Goal: Transaction & Acquisition: Purchase product/service

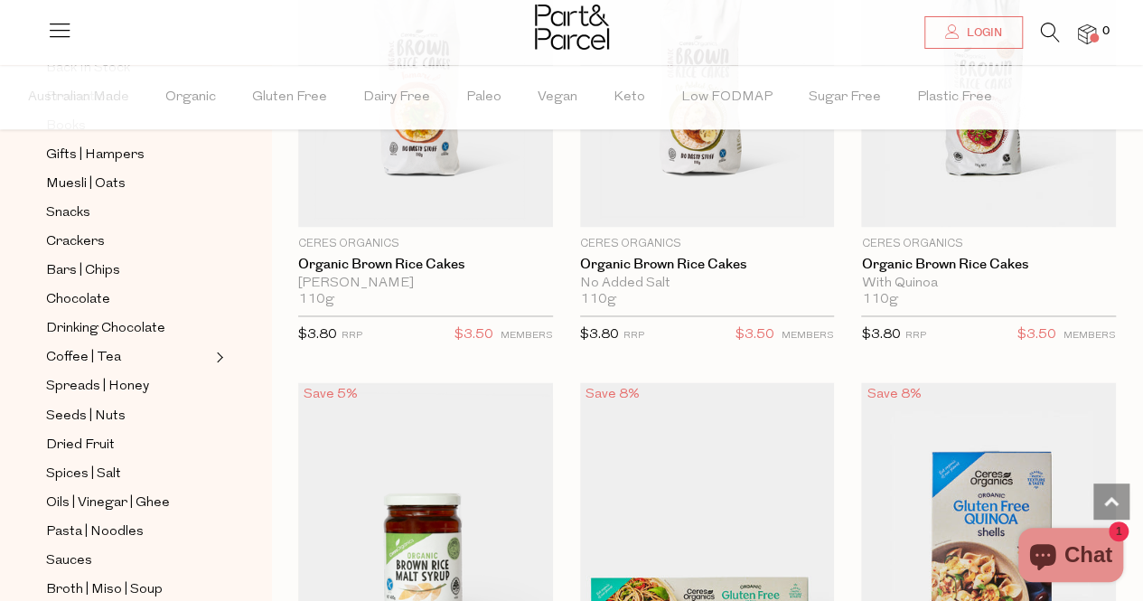
scroll to position [1318, 0]
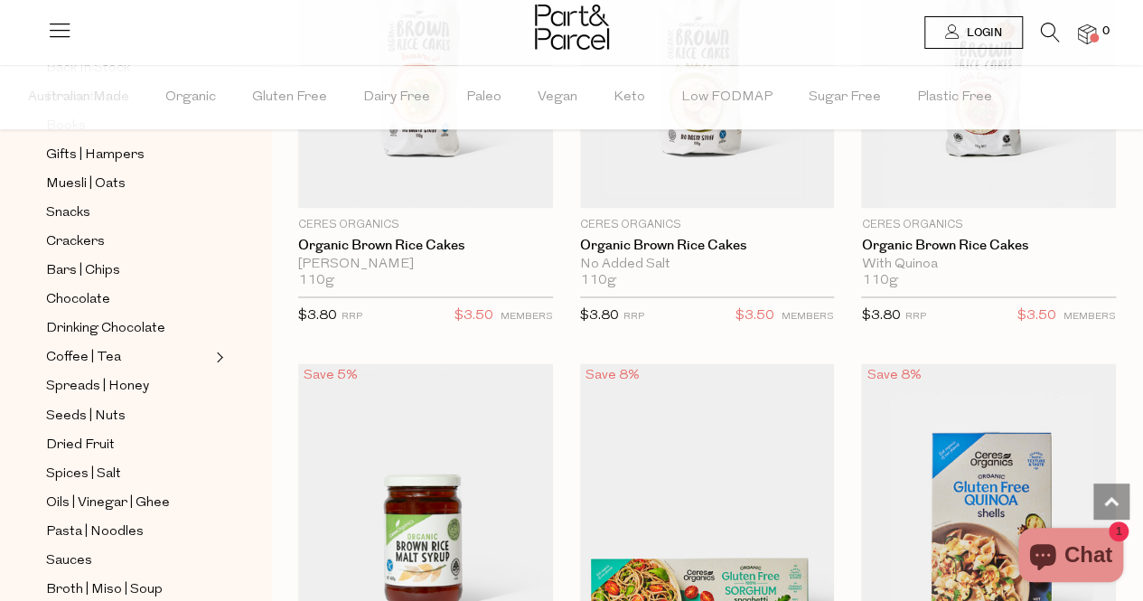
click at [988, 31] on span "Login" at bounding box center [982, 32] width 40 height 15
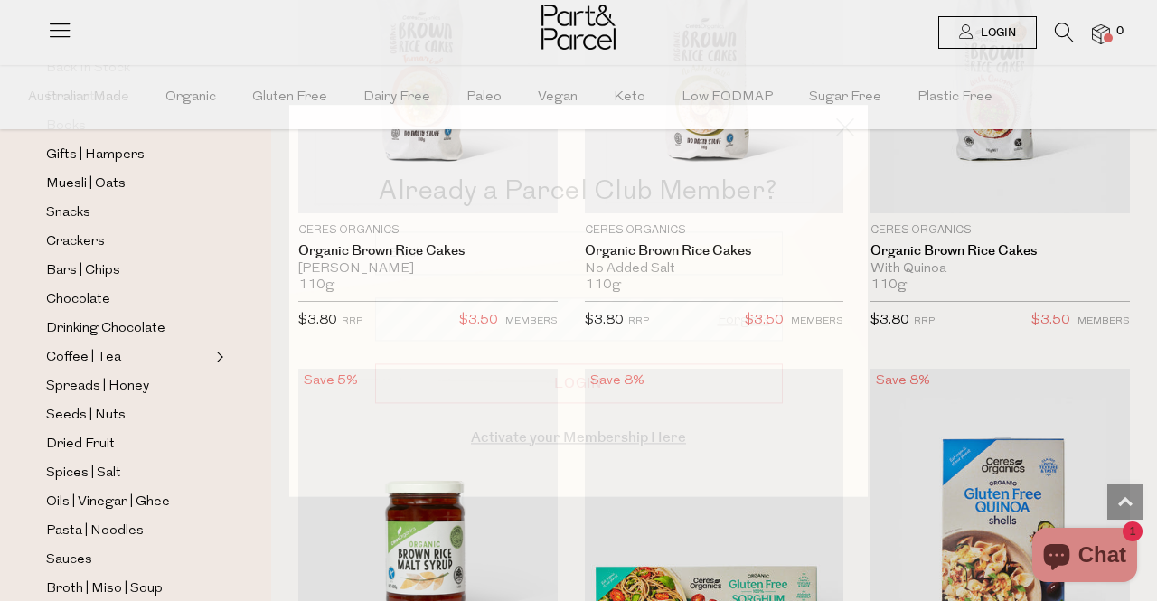
click at [988, 31] on div at bounding box center [578, 300] width 1157 height 601
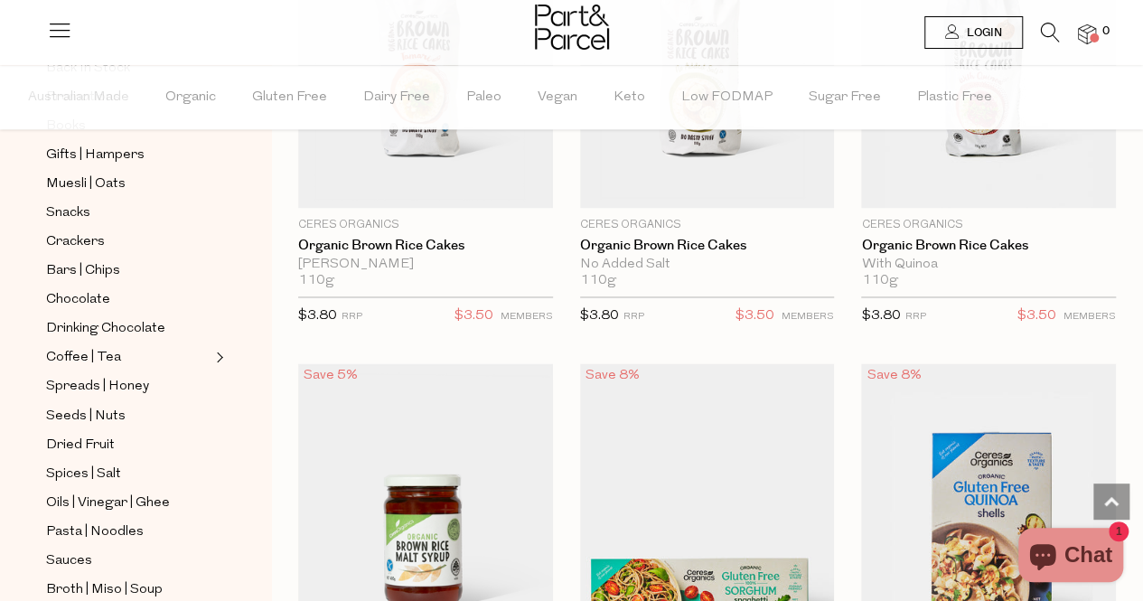
click at [980, 39] on span "Login" at bounding box center [982, 32] width 40 height 15
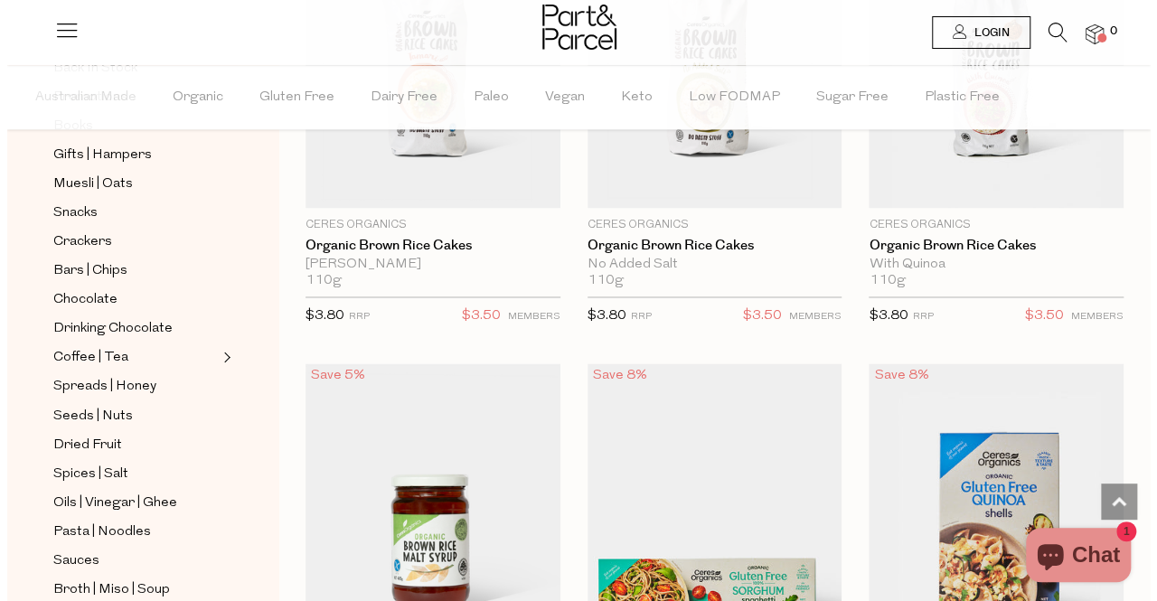
scroll to position [1328, 0]
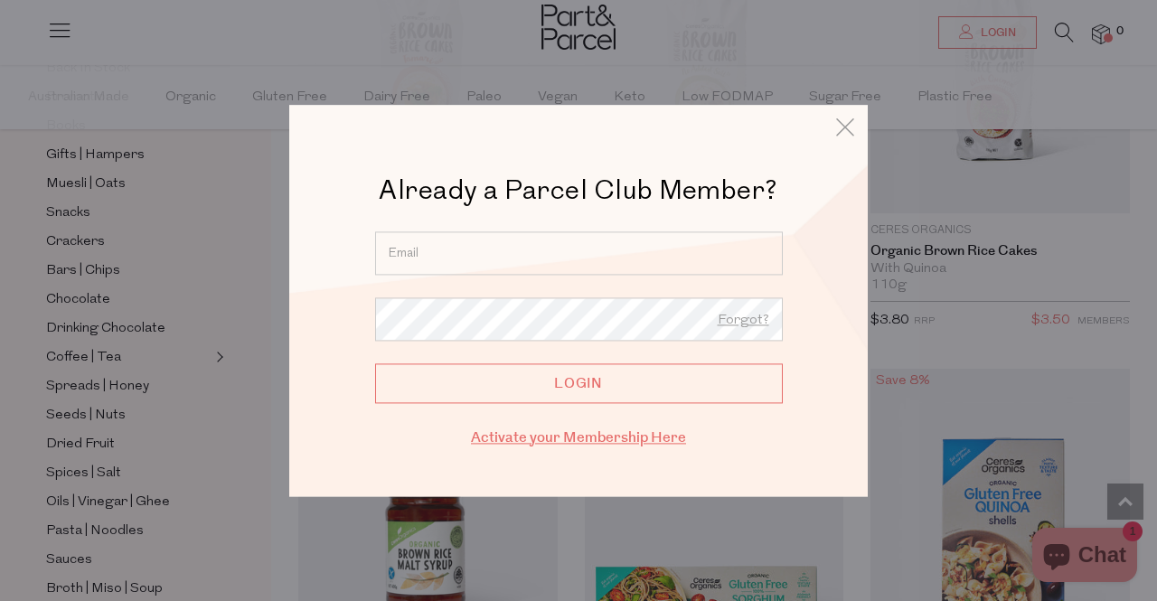
click at [598, 432] on link "Activate your Membership Here" at bounding box center [578, 437] width 215 height 21
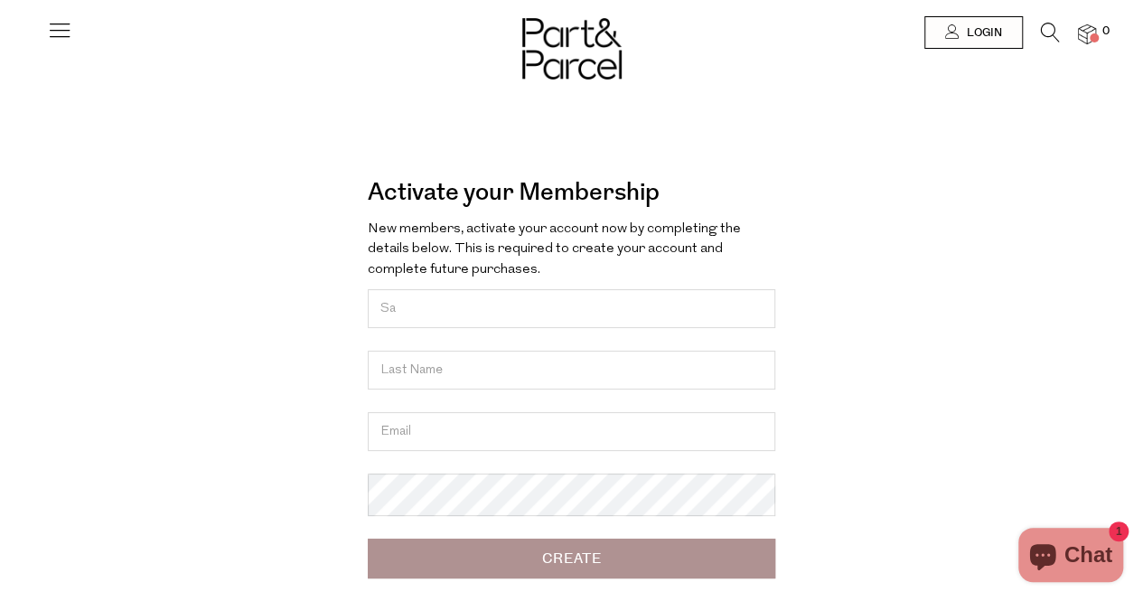
type input "Sappho"
type input "DALZIELL"
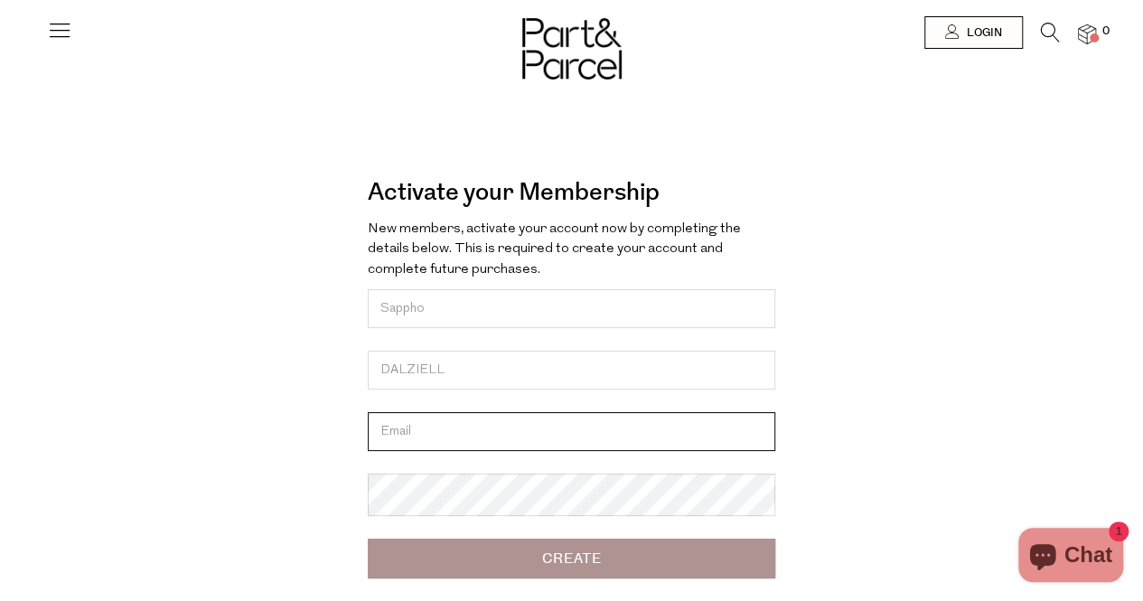
type input "[EMAIL_ADDRESS][DOMAIN_NAME]"
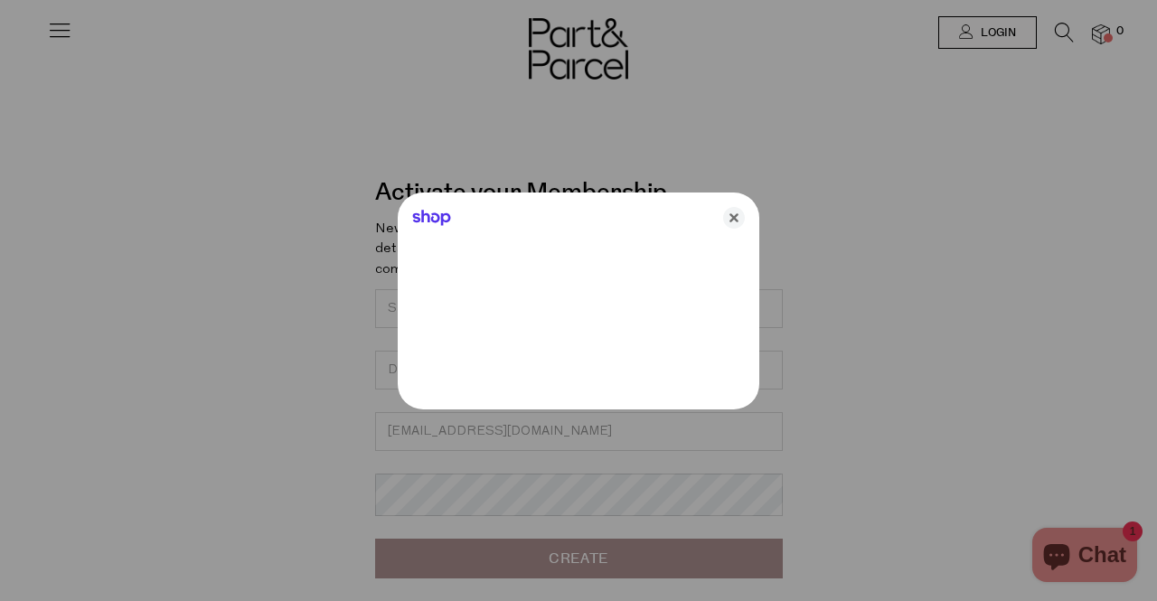
click at [421, 509] on div at bounding box center [578, 300] width 1157 height 601
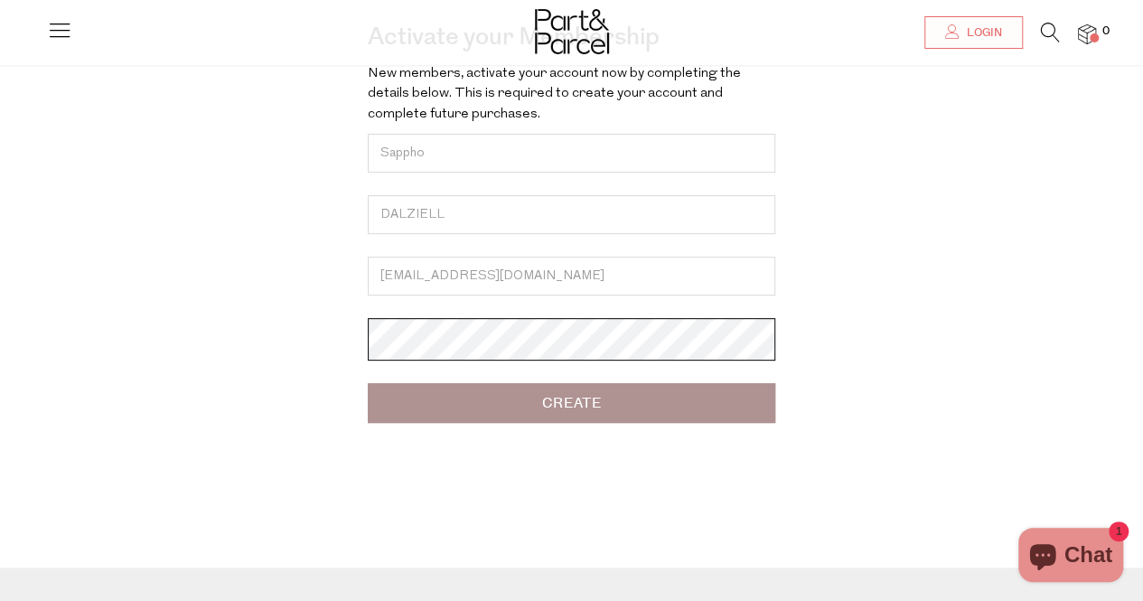
scroll to position [163, 0]
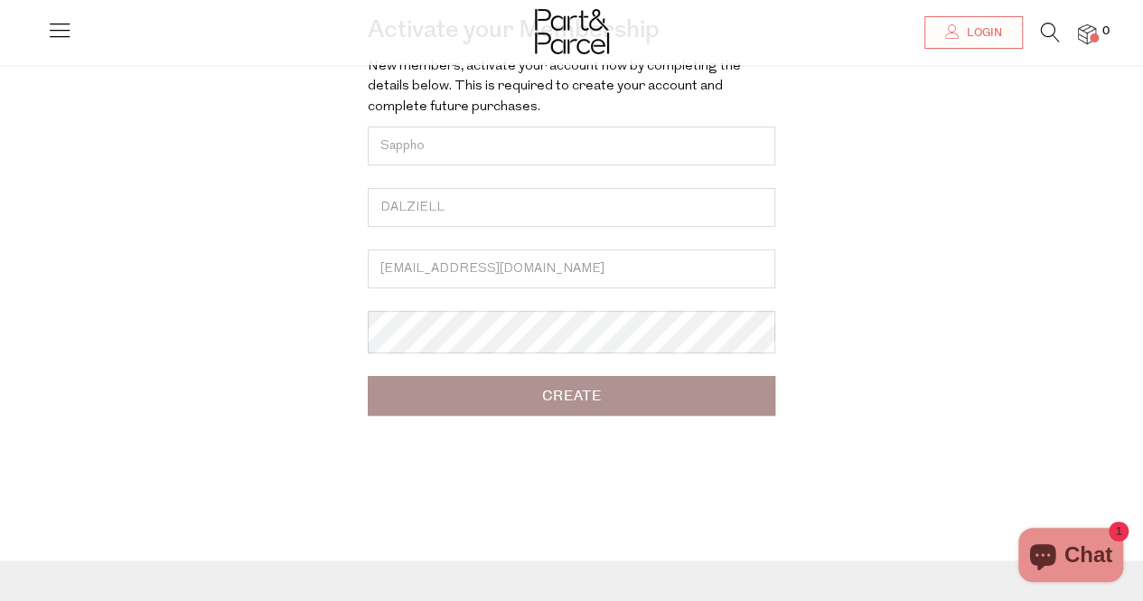
click at [582, 411] on input "Create" at bounding box center [572, 396] width 408 height 40
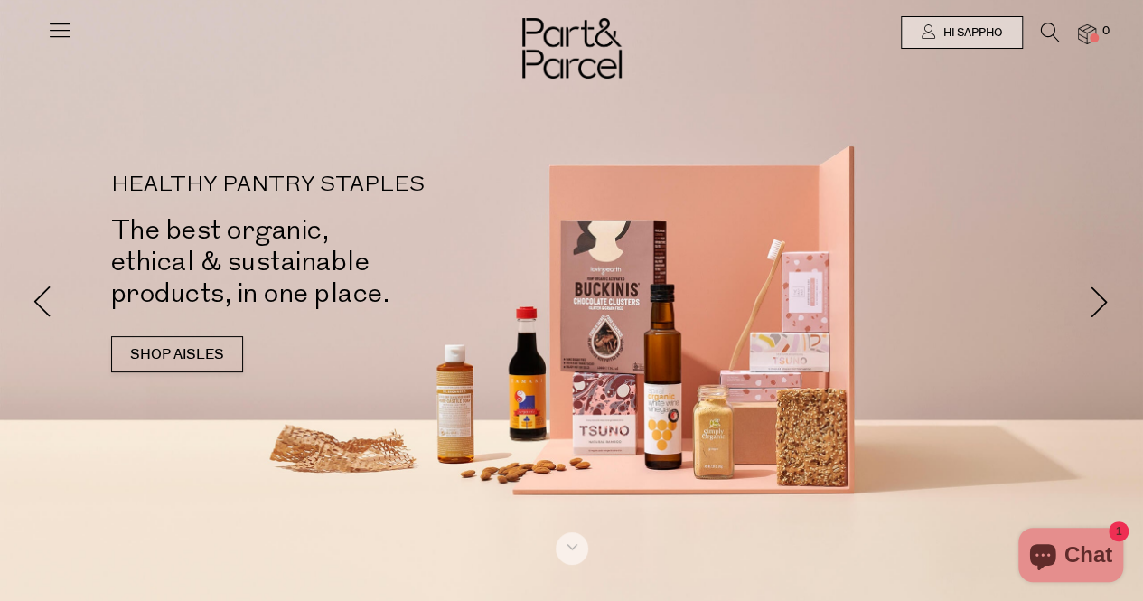
click at [54, 23] on icon at bounding box center [59, 29] width 25 height 25
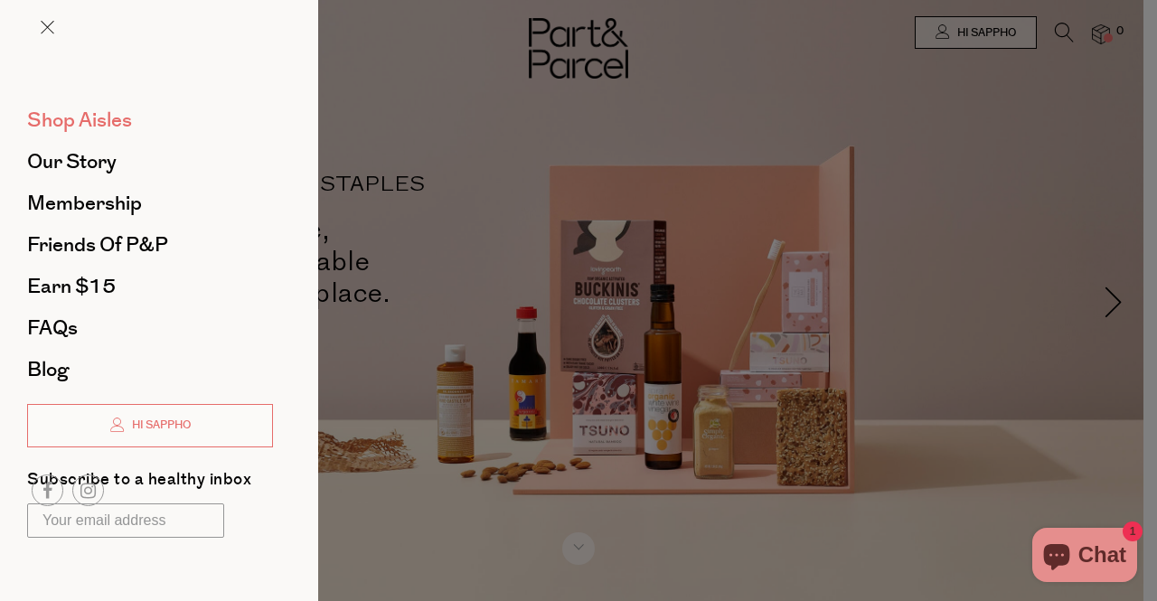
click at [72, 112] on span "Shop Aisles" at bounding box center [79, 120] width 105 height 29
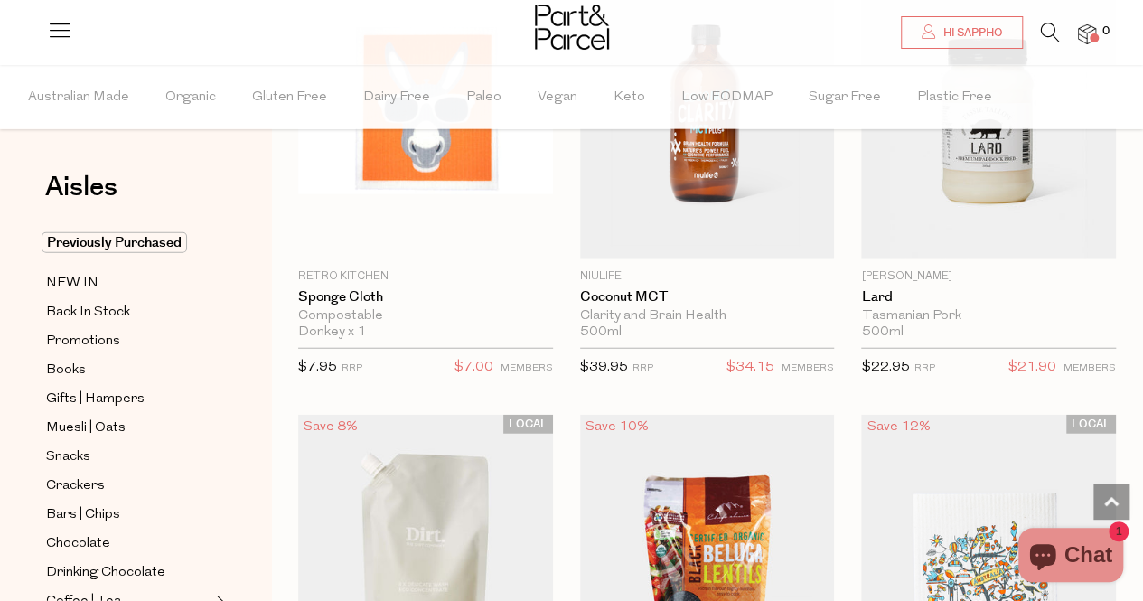
scroll to position [2346, 0]
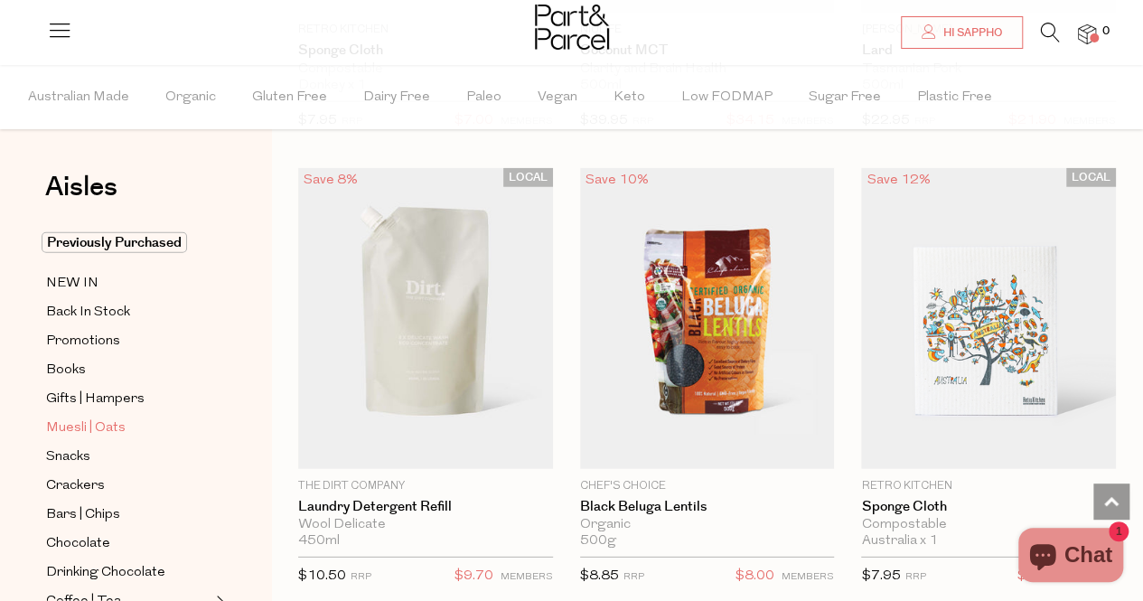
click at [102, 421] on span "Muesli | Oats" at bounding box center [86, 428] width 80 height 22
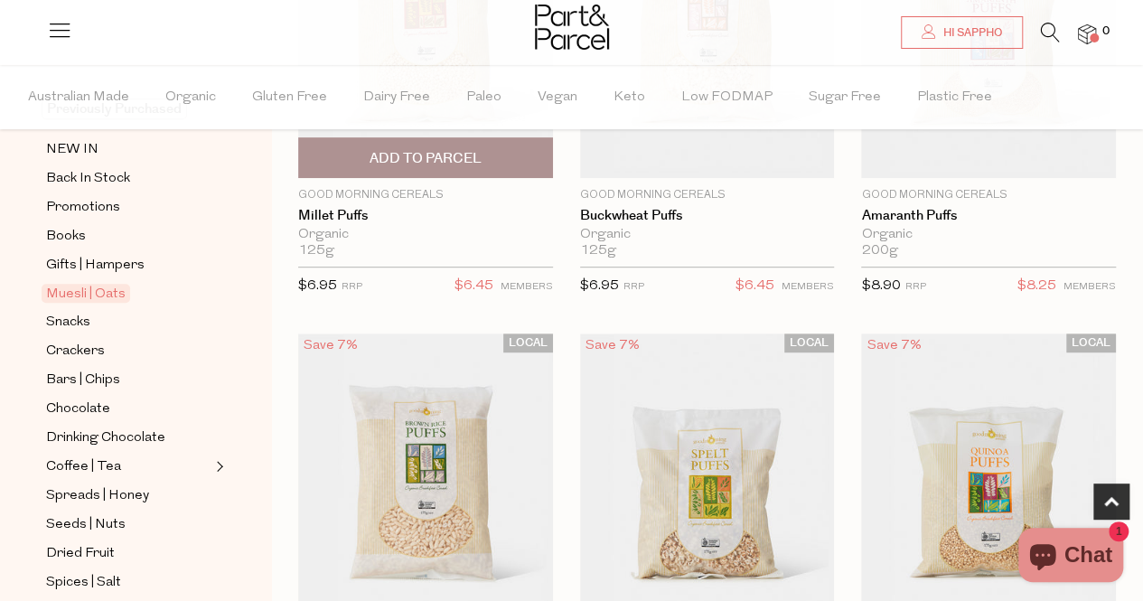
scroll to position [359, 0]
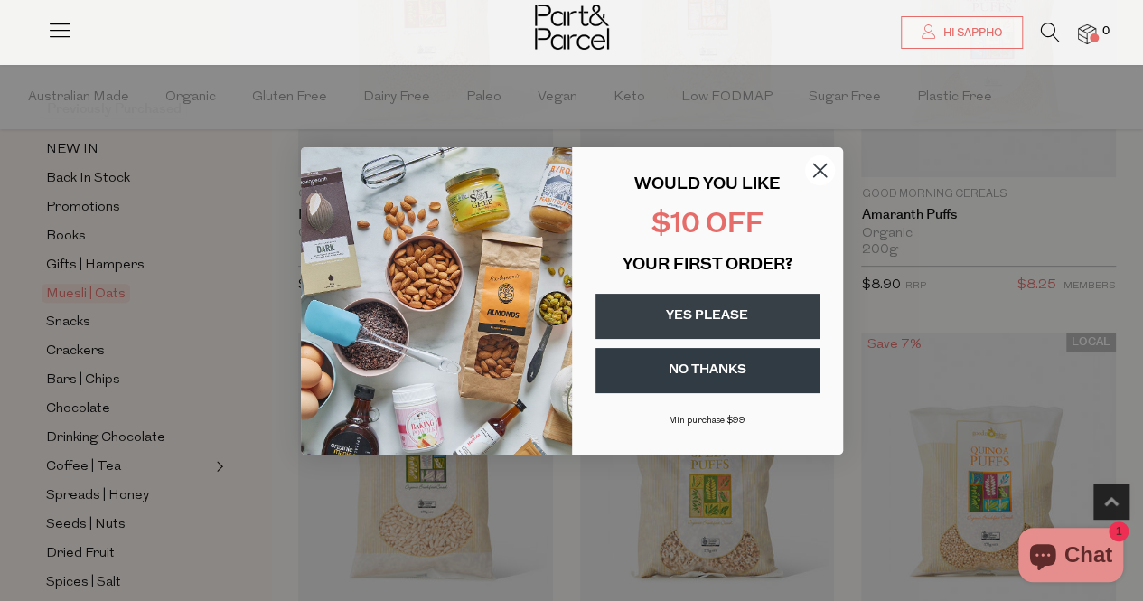
click at [817, 170] on circle "Close dialog" at bounding box center [819, 170] width 30 height 30
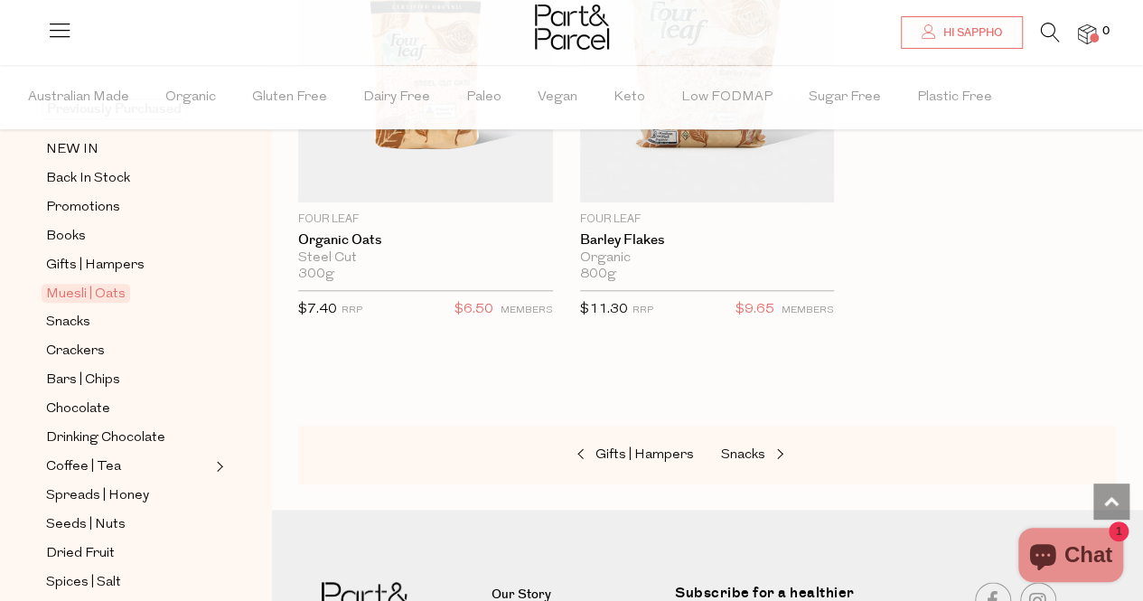
scroll to position [7626, 0]
click at [750, 447] on span "Snacks" at bounding box center [743, 454] width 44 height 14
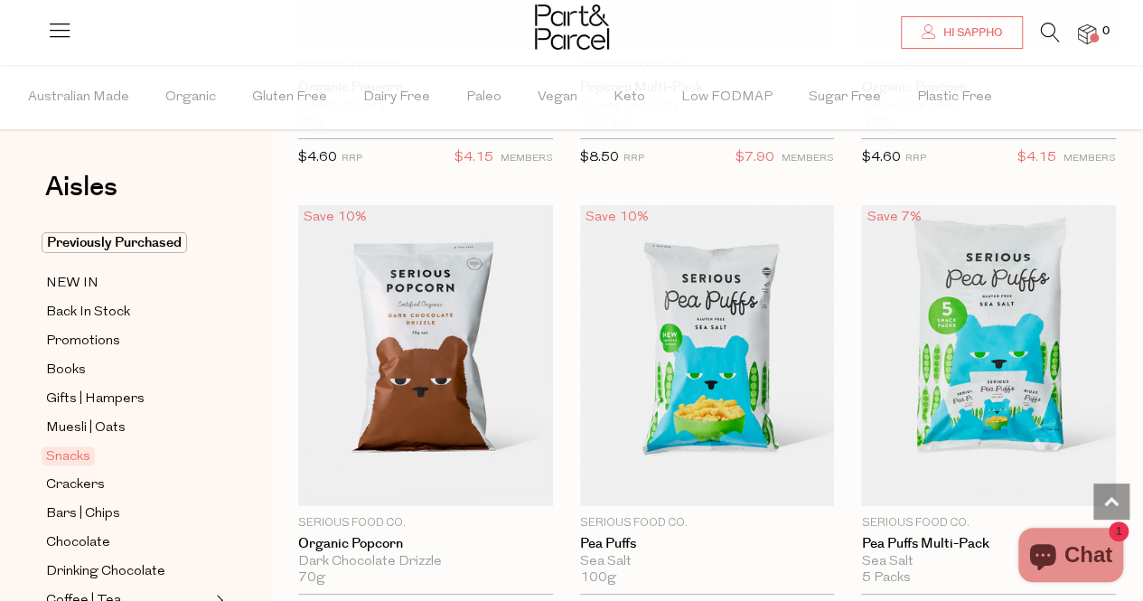
scroll to position [7132, 0]
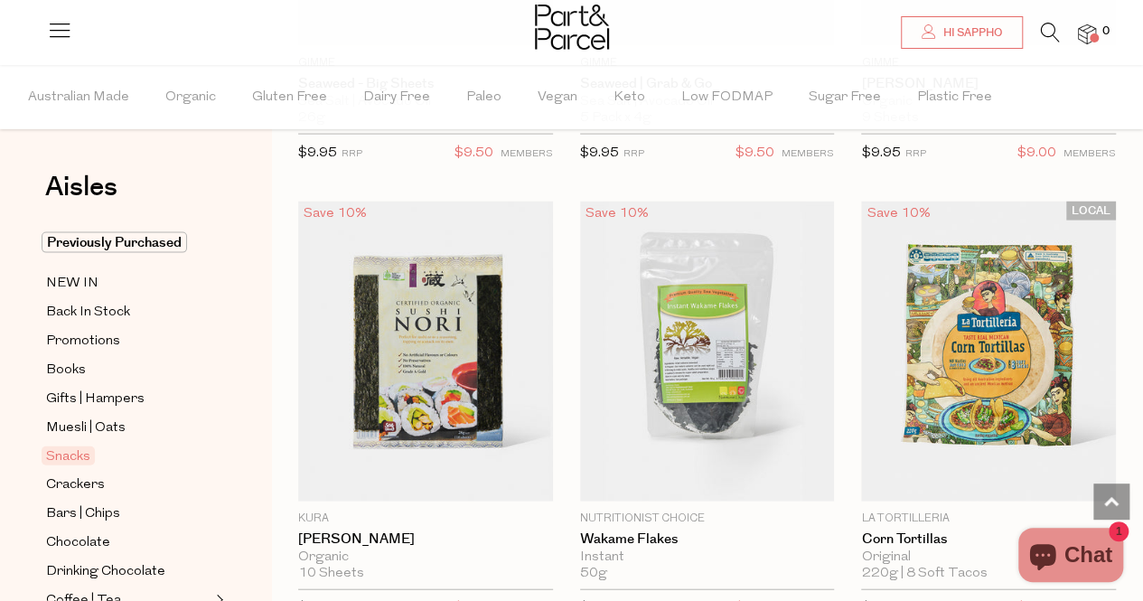
scroll to position [8790, 0]
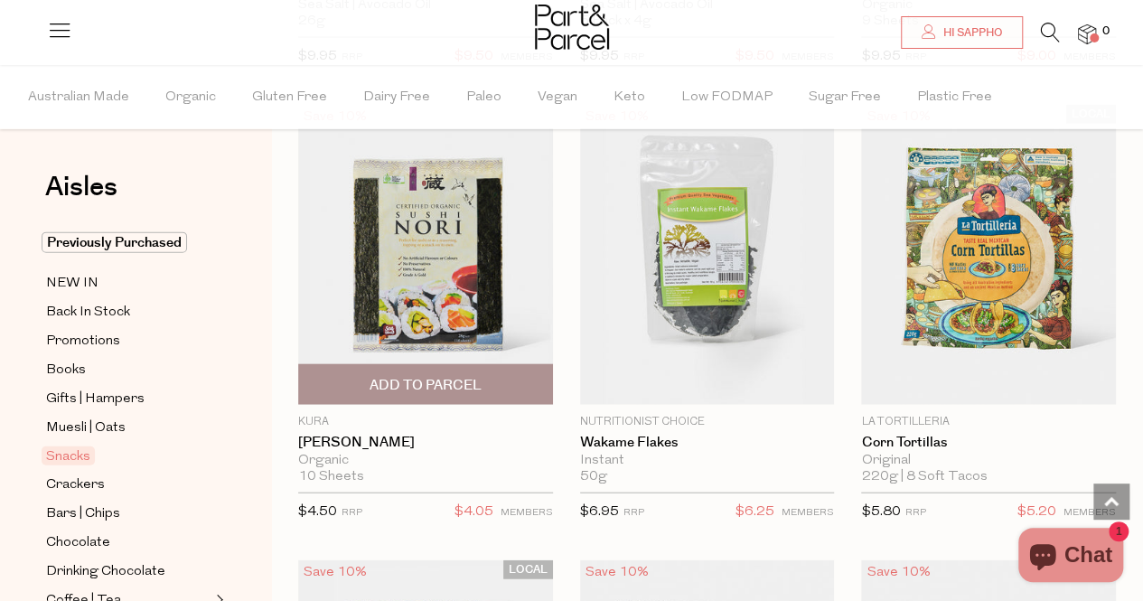
click at [408, 376] on span "Add To Parcel" at bounding box center [426, 385] width 112 height 19
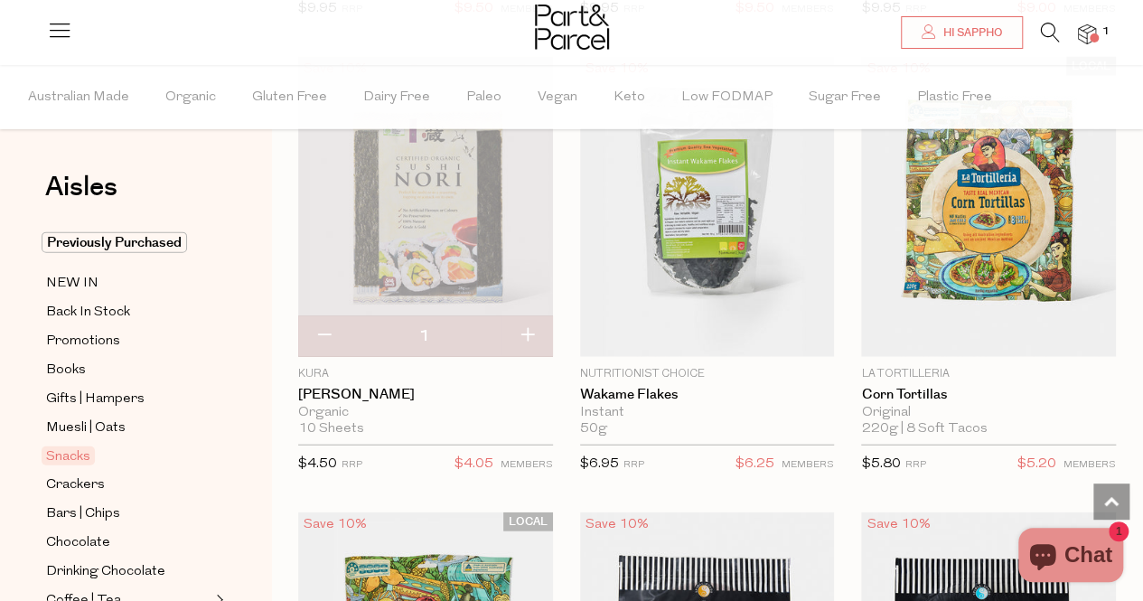
scroll to position [8829, 0]
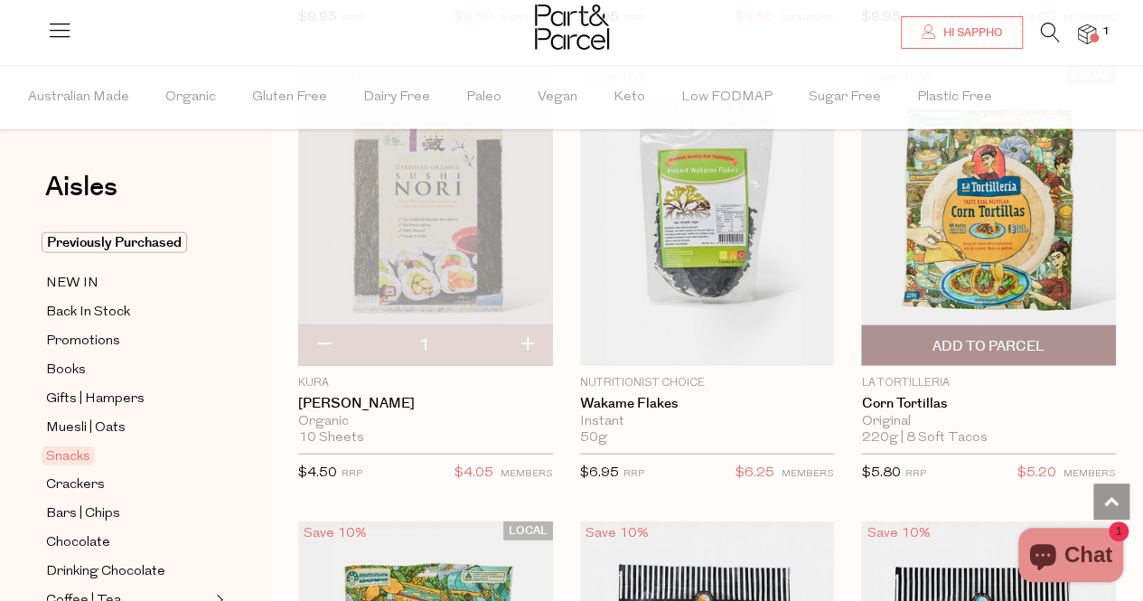
click at [996, 337] on span "Add To Parcel" at bounding box center [989, 346] width 112 height 19
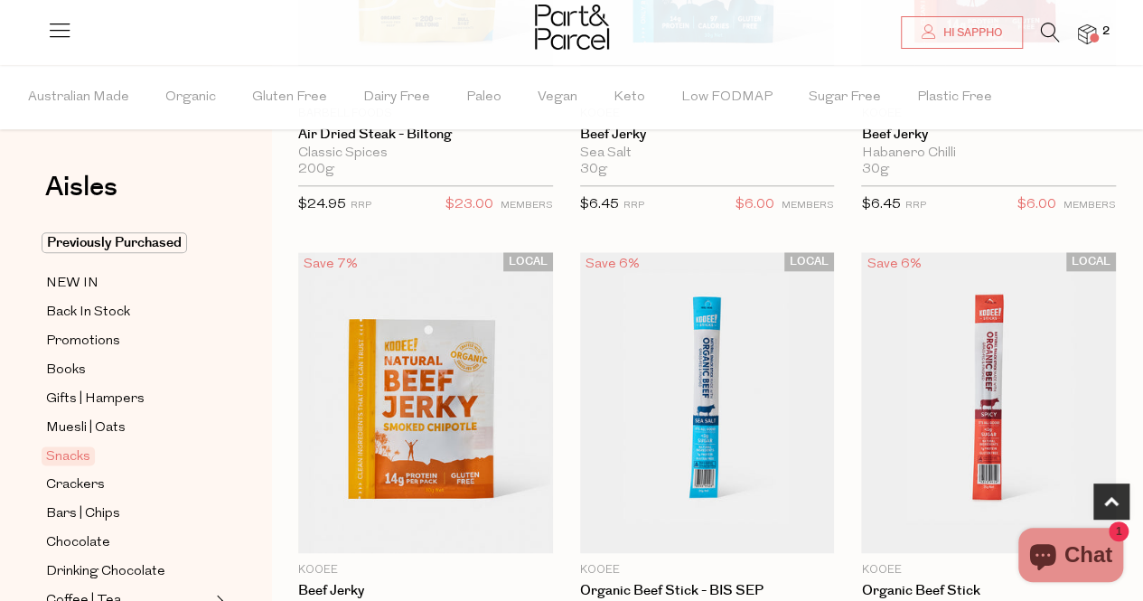
scroll to position [990, 0]
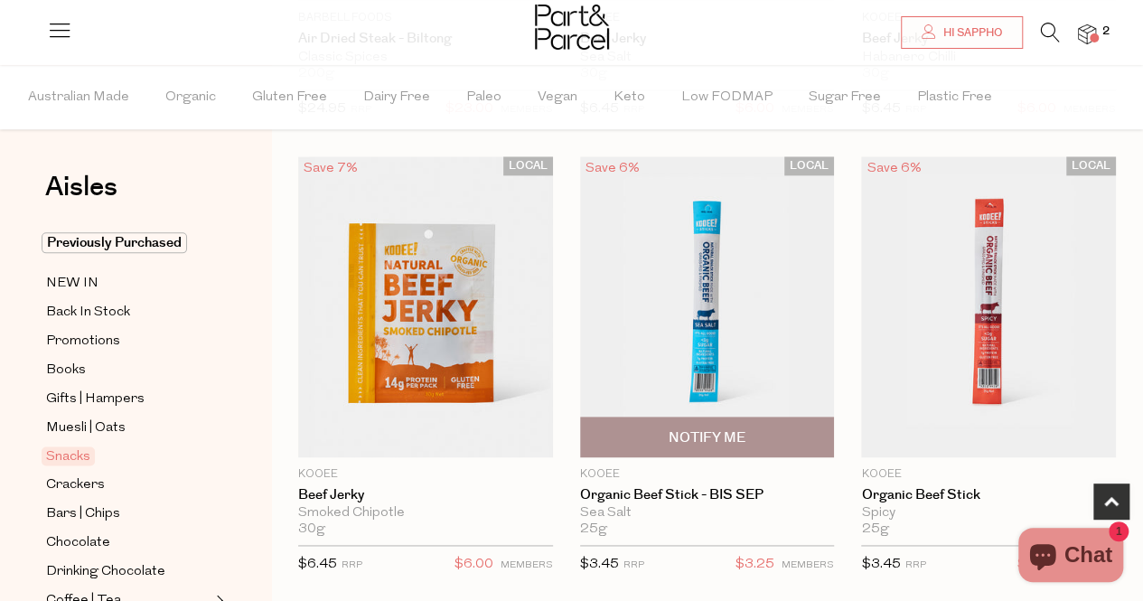
click at [703, 315] on img at bounding box center [707, 306] width 255 height 300
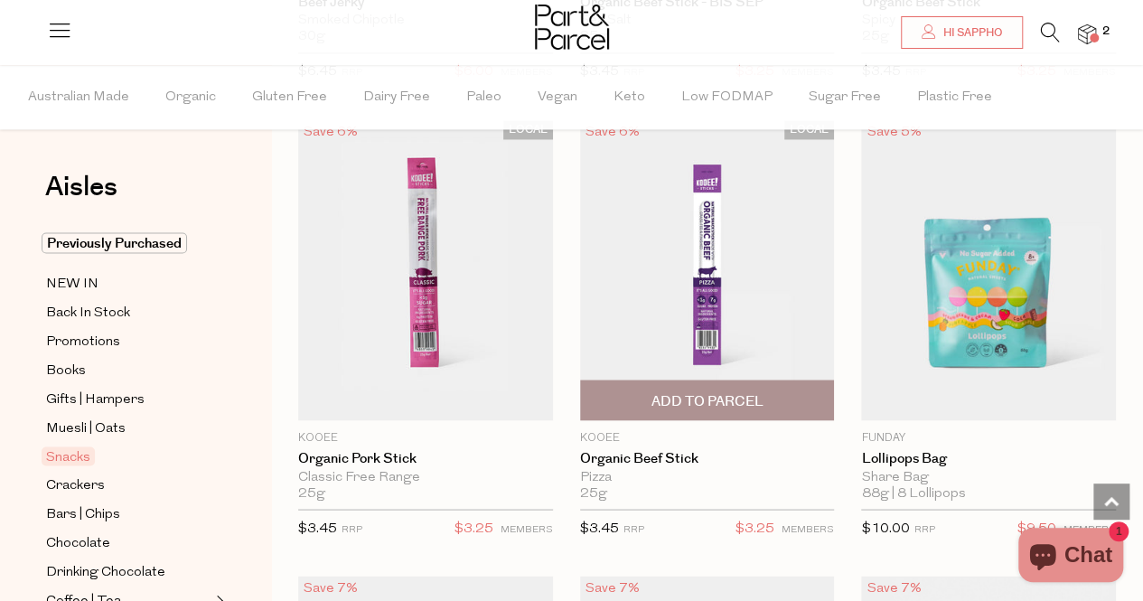
scroll to position [1394, 0]
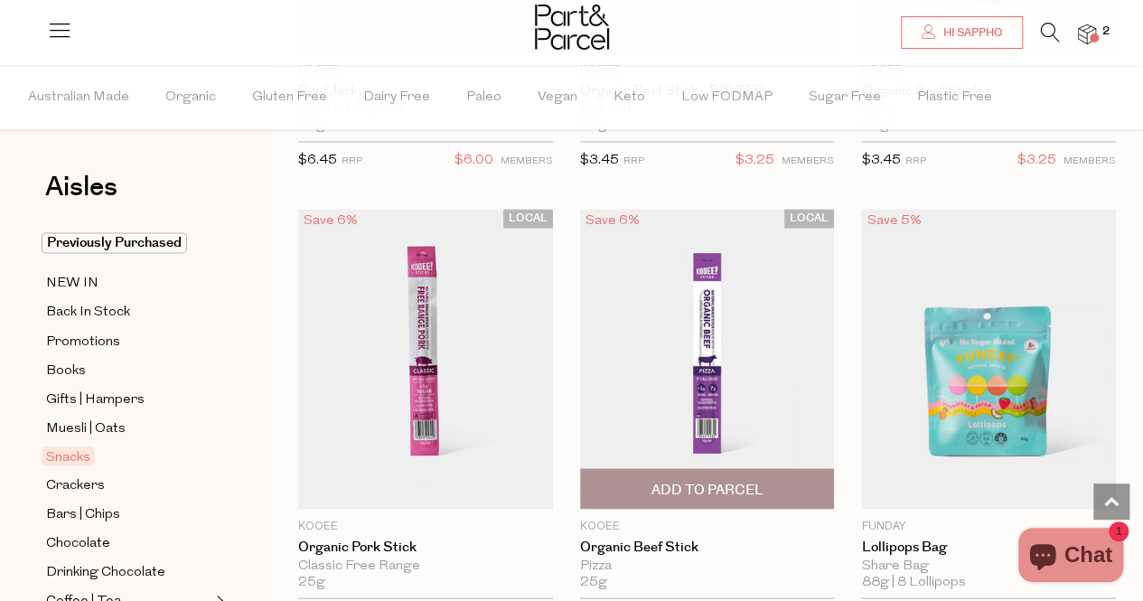
click at [713, 307] on img at bounding box center [707, 359] width 255 height 300
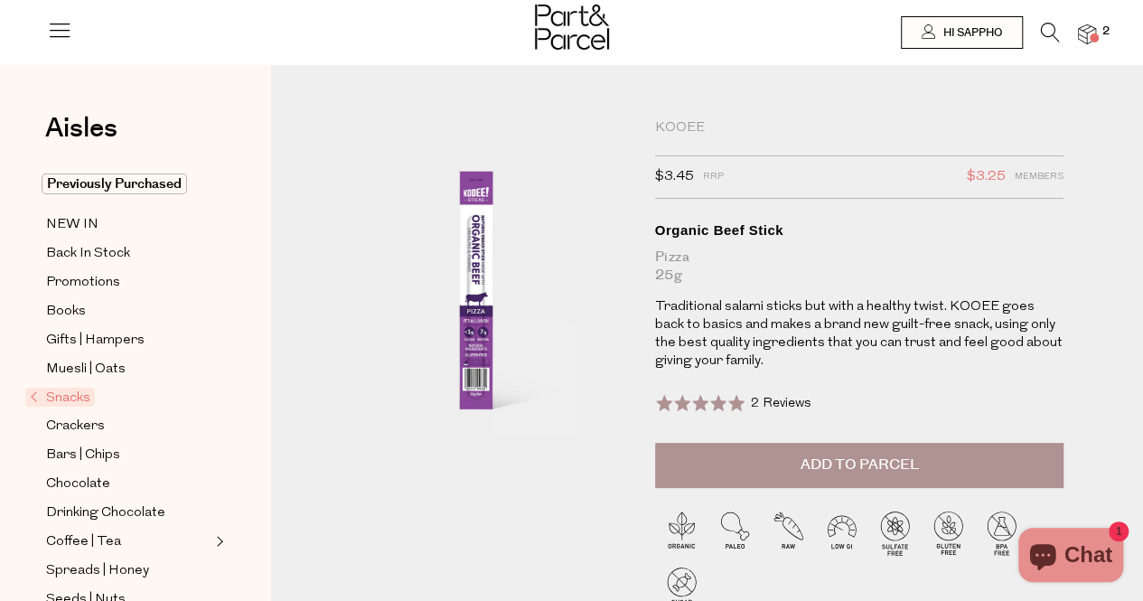
click at [836, 468] on span "Add to Parcel" at bounding box center [859, 465] width 118 height 21
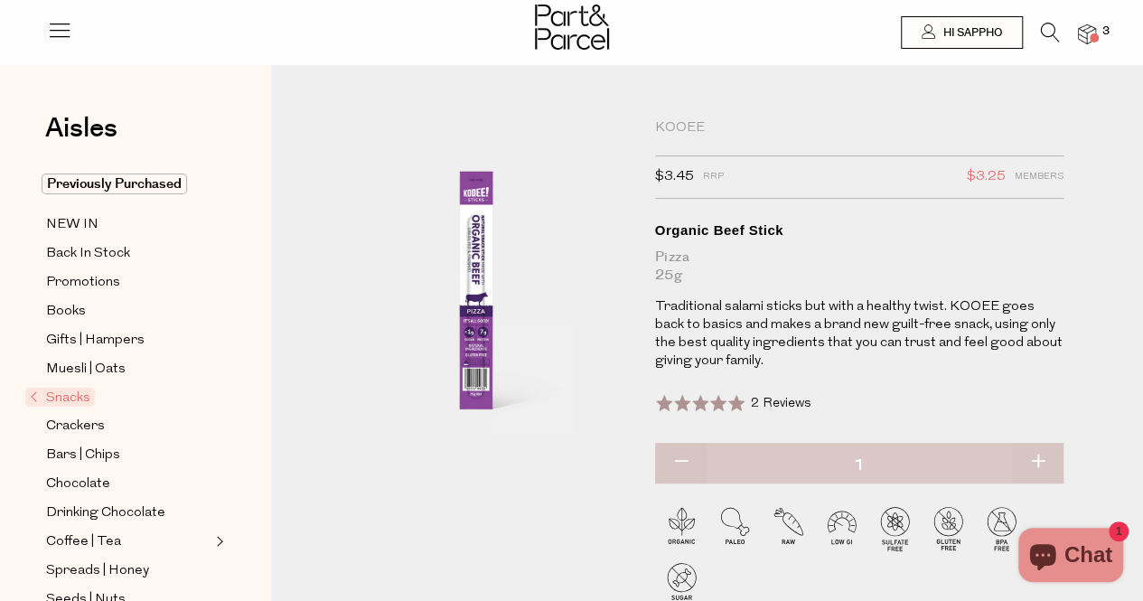
click at [1034, 465] on button "button" at bounding box center [1038, 463] width 52 height 40
type input "2"
click at [1030, 455] on button "button" at bounding box center [1038, 463] width 52 height 40
type input "3"
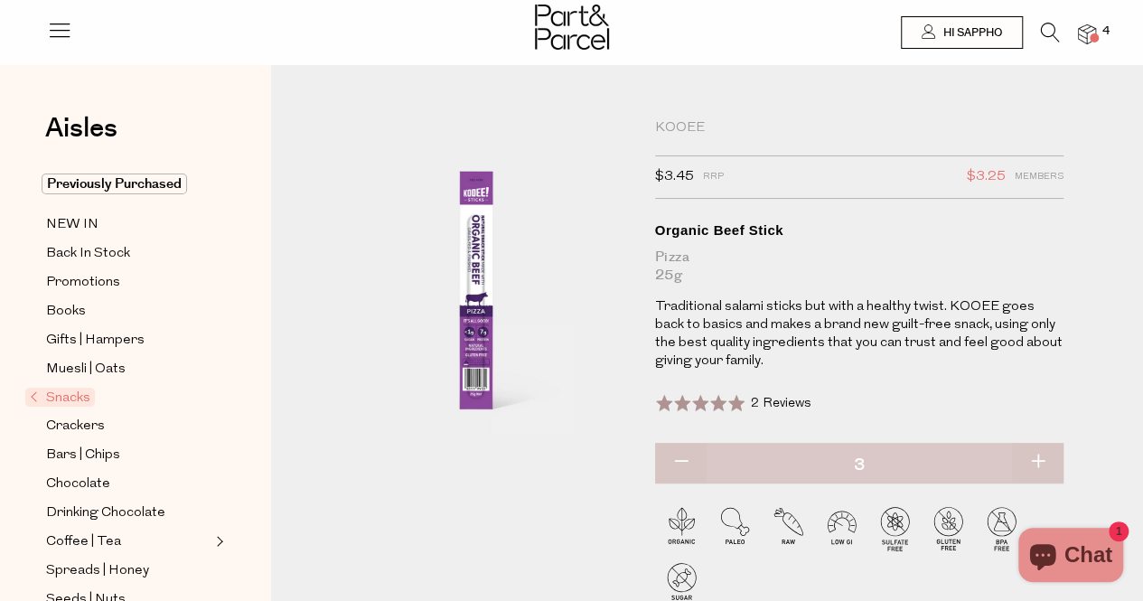
type input "3"
click at [1038, 458] on button "button" at bounding box center [1038, 463] width 52 height 40
type input "4"
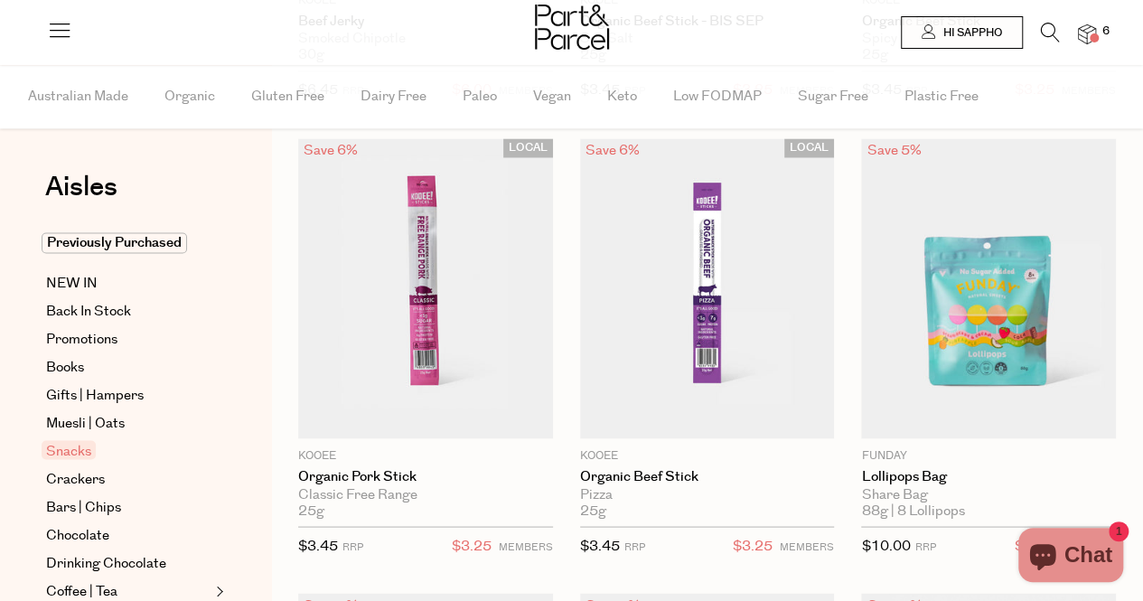
type input "4"
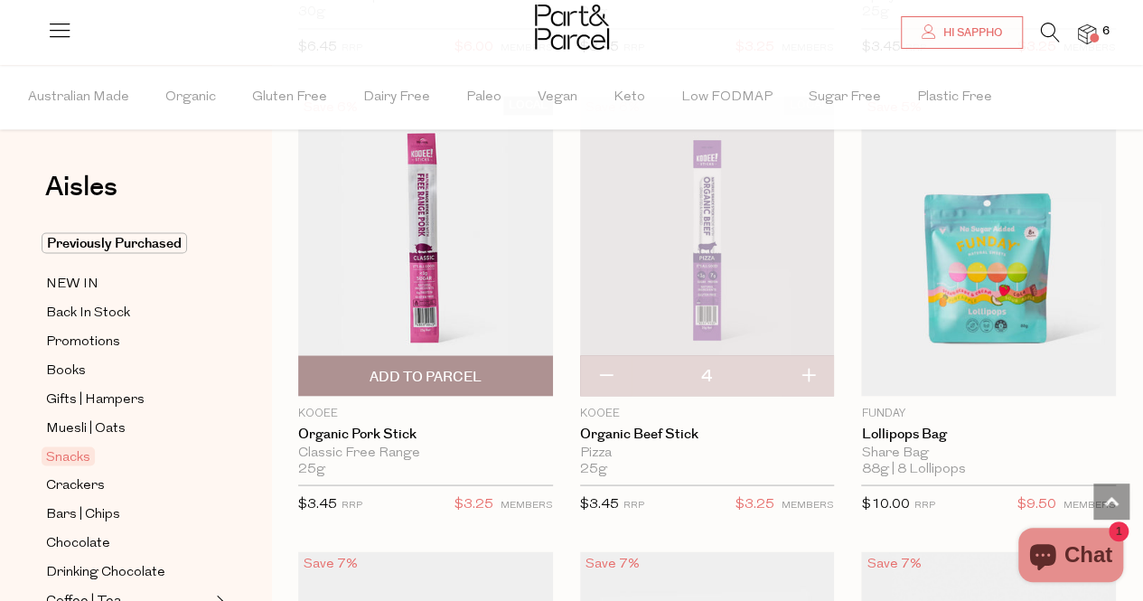
scroll to position [1511, 0]
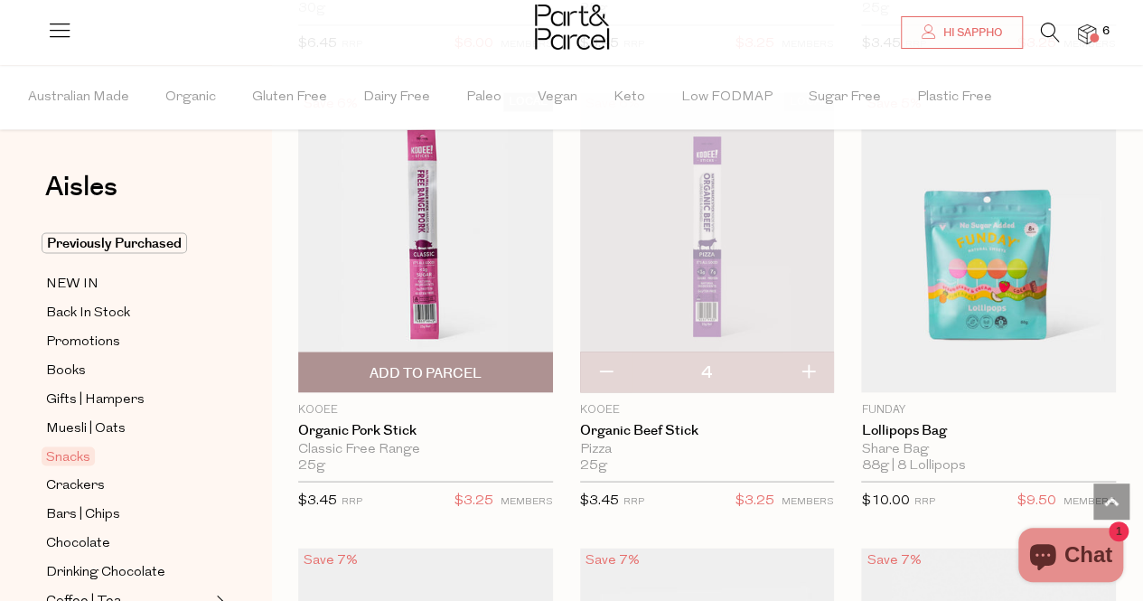
click at [414, 254] on img at bounding box center [425, 242] width 255 height 300
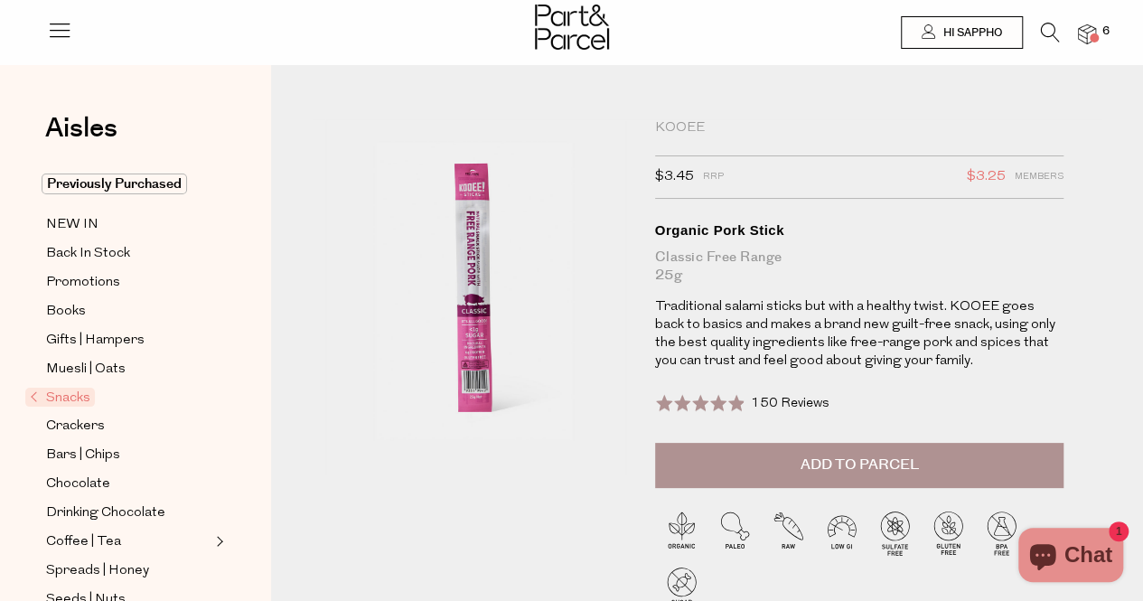
click at [842, 467] on span "Add to Parcel" at bounding box center [859, 465] width 118 height 21
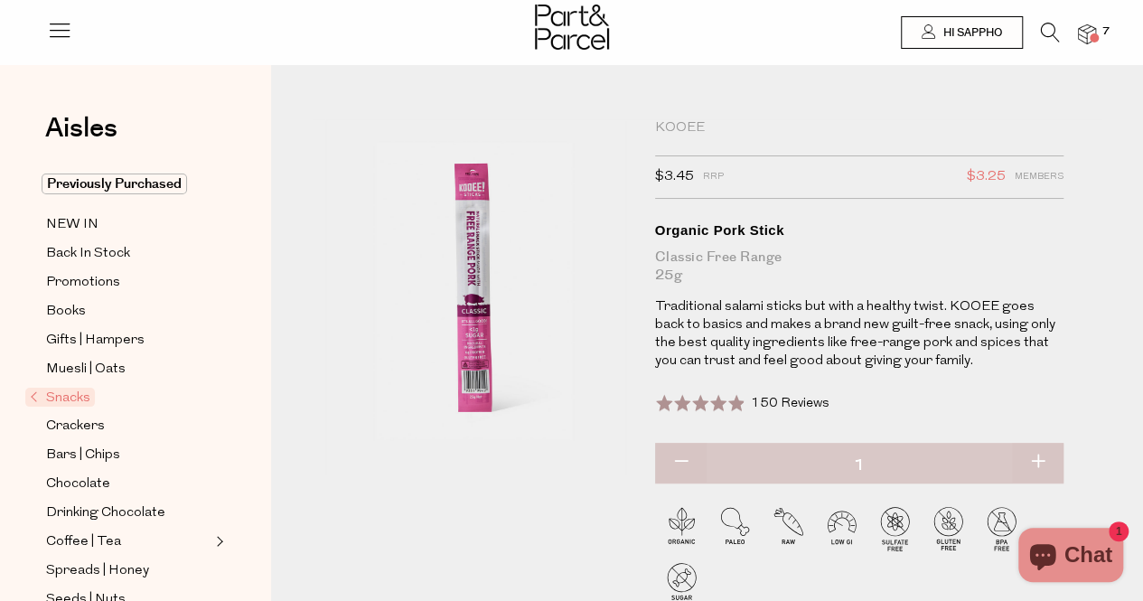
click at [1054, 458] on button "button" at bounding box center [1038, 463] width 52 height 40
type input "2"
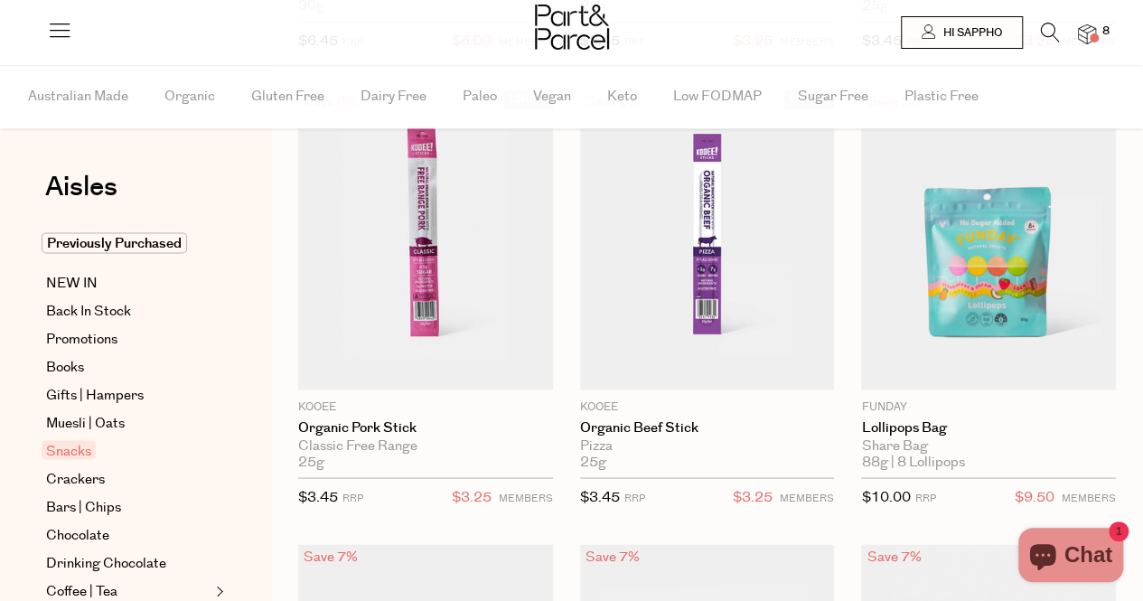
type input "2"
type input "4"
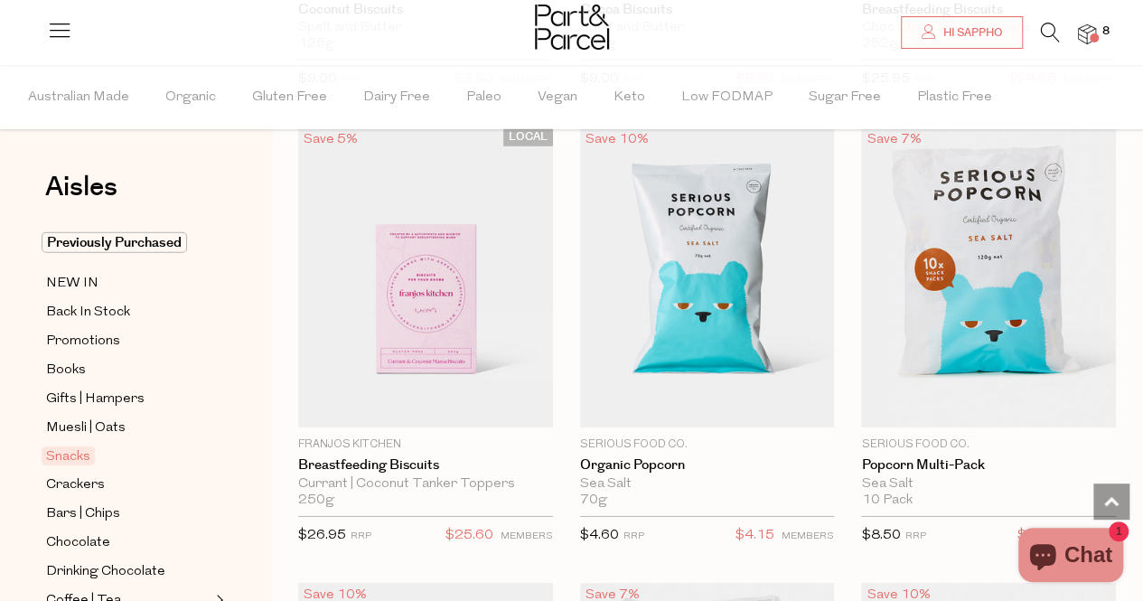
scroll to position [6035, 0]
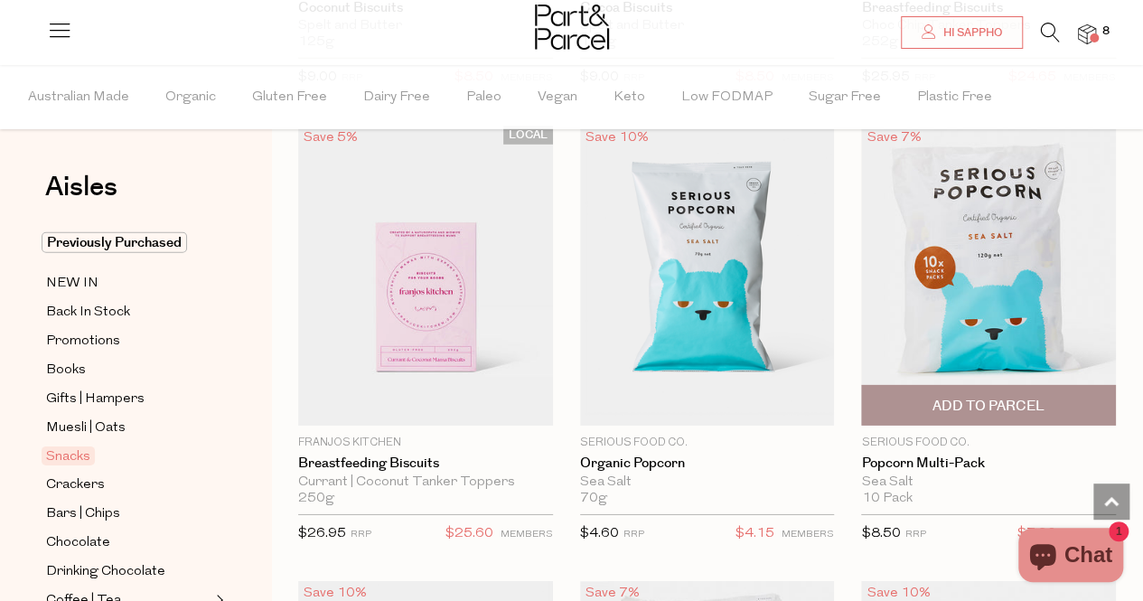
click at [1003, 397] on span "Add To Parcel" at bounding box center [989, 406] width 112 height 19
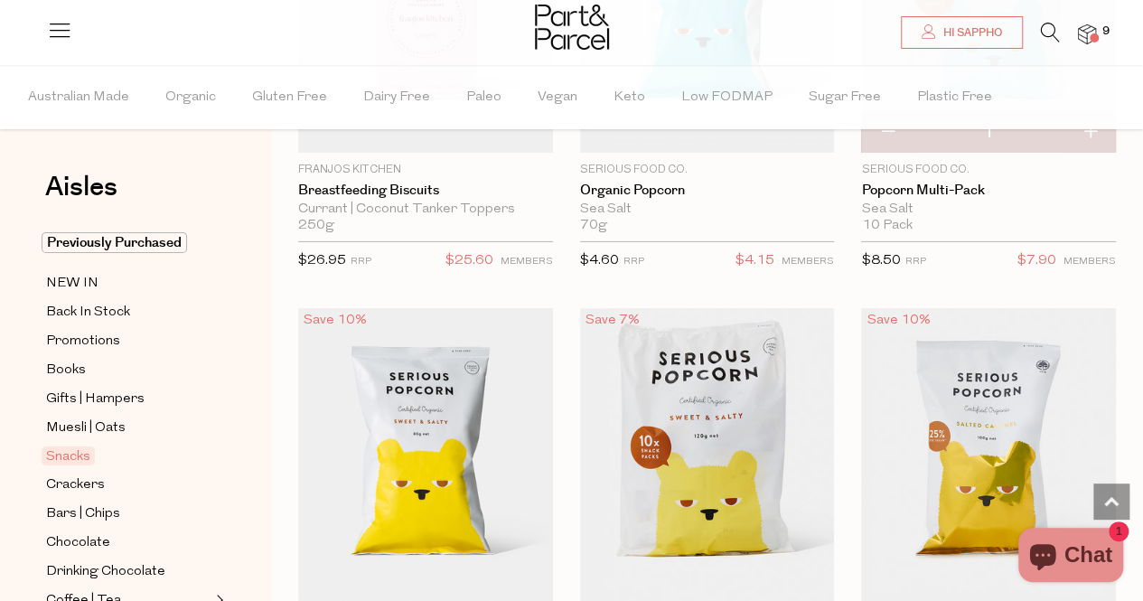
scroll to position [6575, 0]
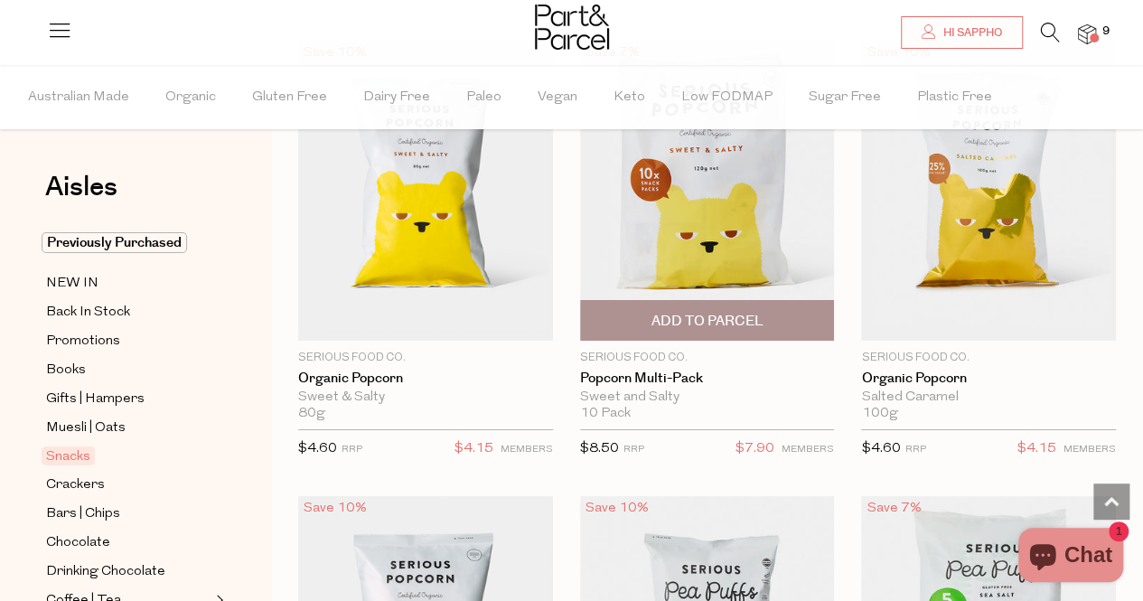
click at [707, 312] on span "Add To Parcel" at bounding box center [707, 321] width 112 height 19
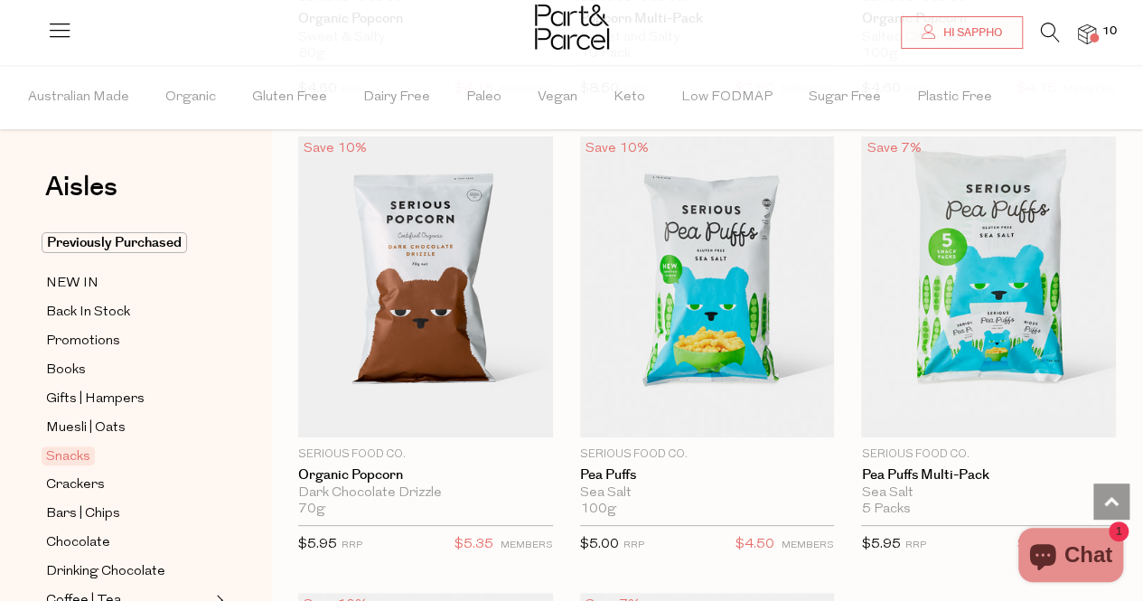
scroll to position [7198, 0]
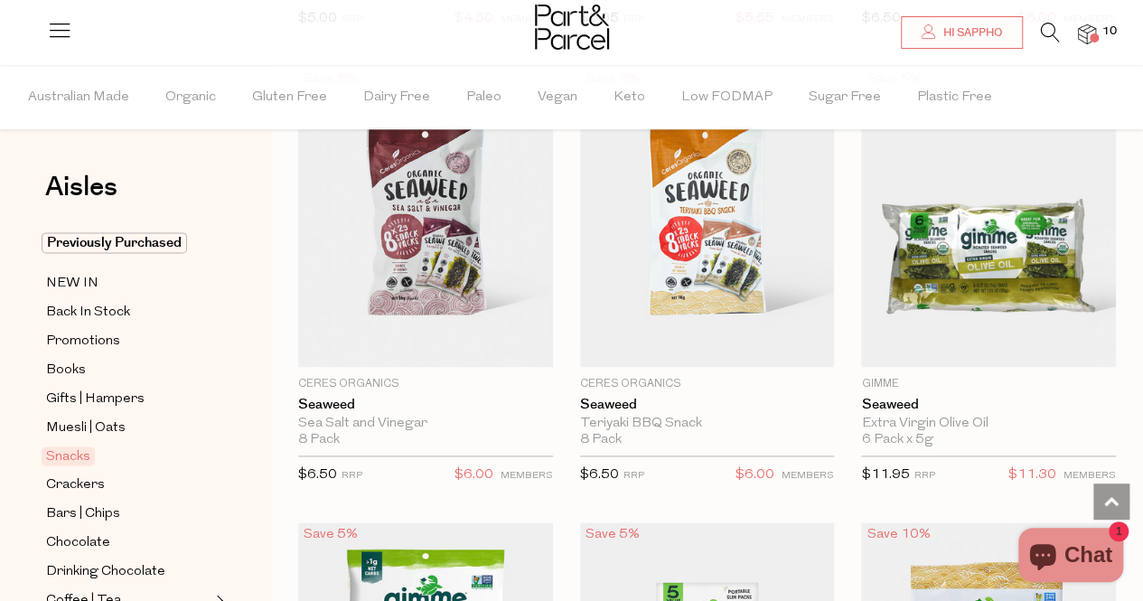
scroll to position [7918, 0]
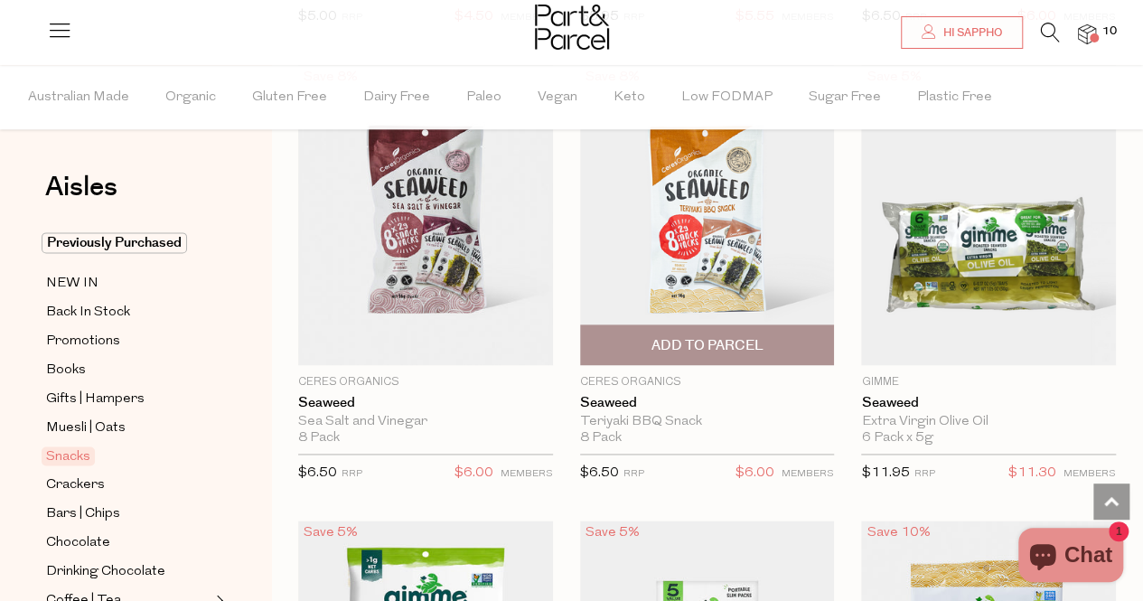
click at [700, 336] on span "Add To Parcel" at bounding box center [707, 345] width 112 height 19
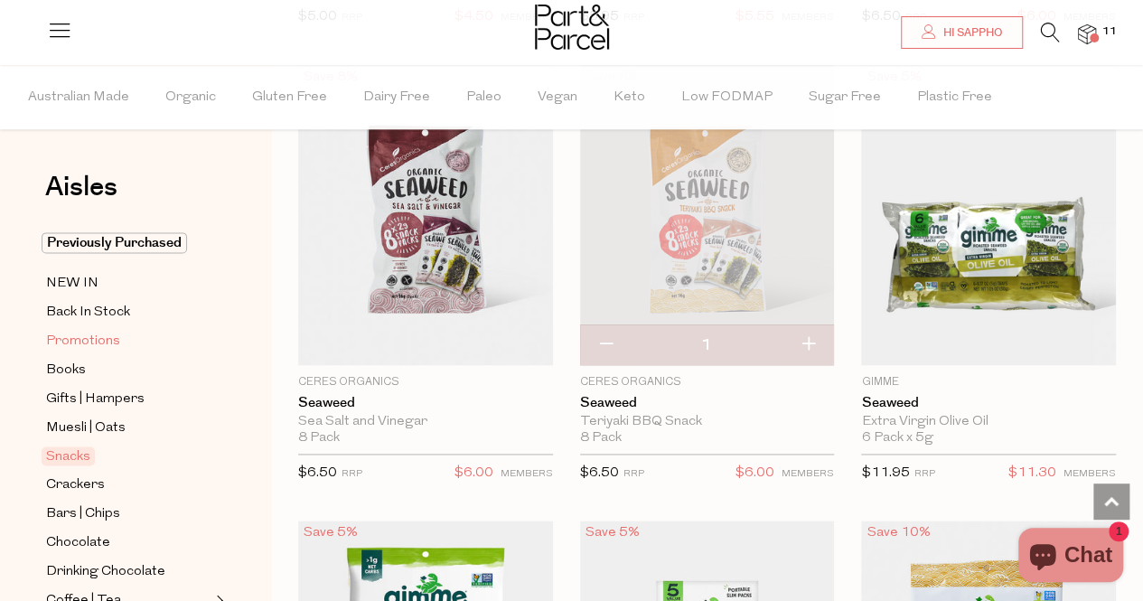
click at [98, 337] on span "Promotions" at bounding box center [83, 342] width 74 height 22
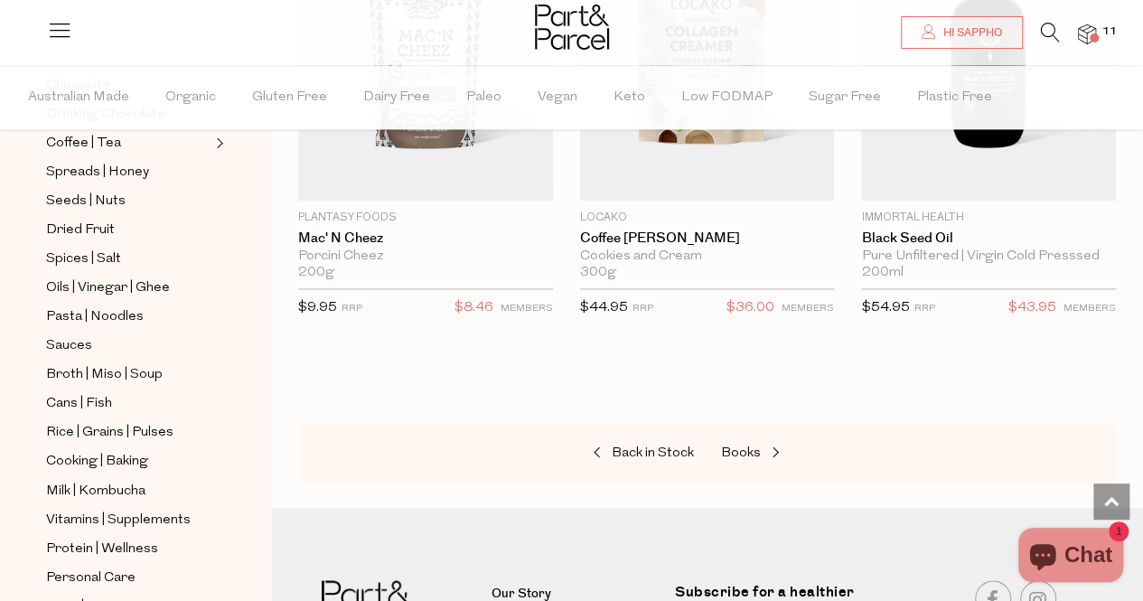
scroll to position [463, 0]
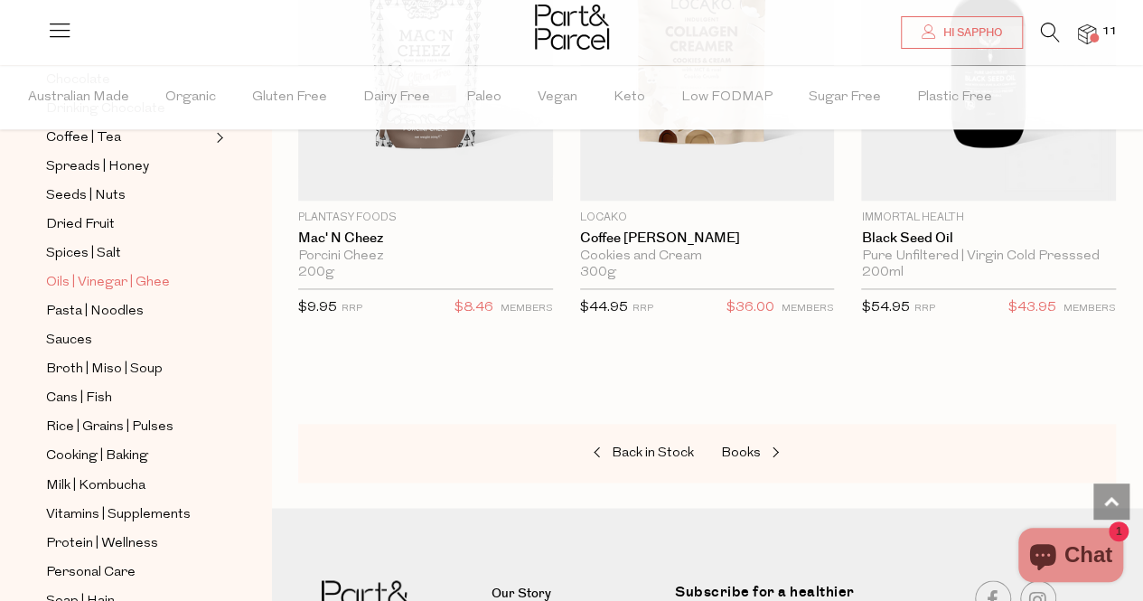
click at [142, 272] on span "Oils | Vinegar | Ghee" at bounding box center [108, 283] width 124 height 22
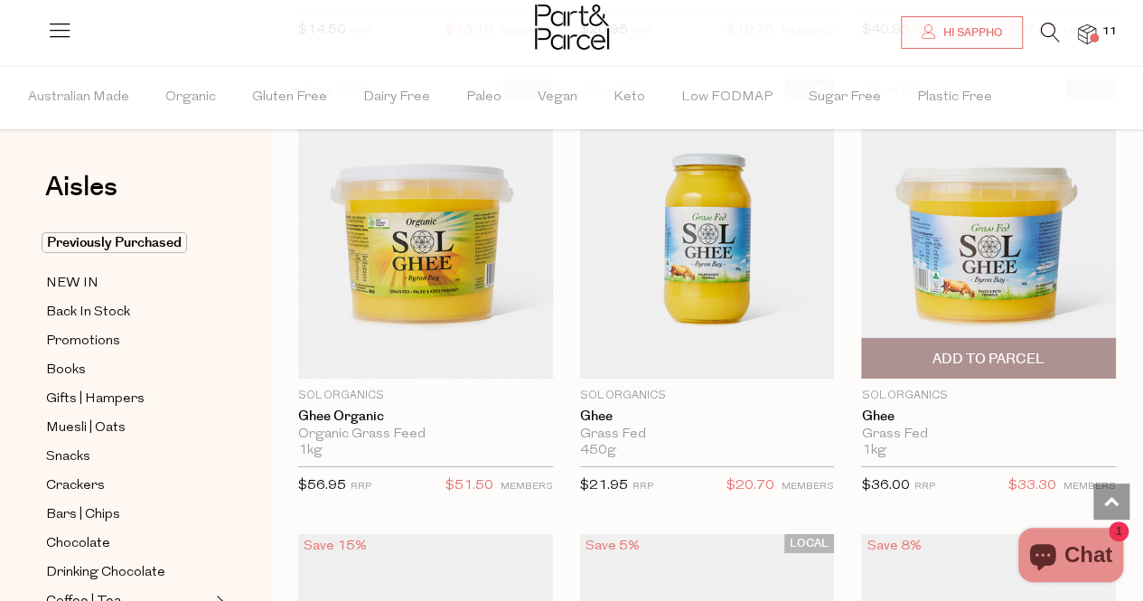
scroll to position [2913, 0]
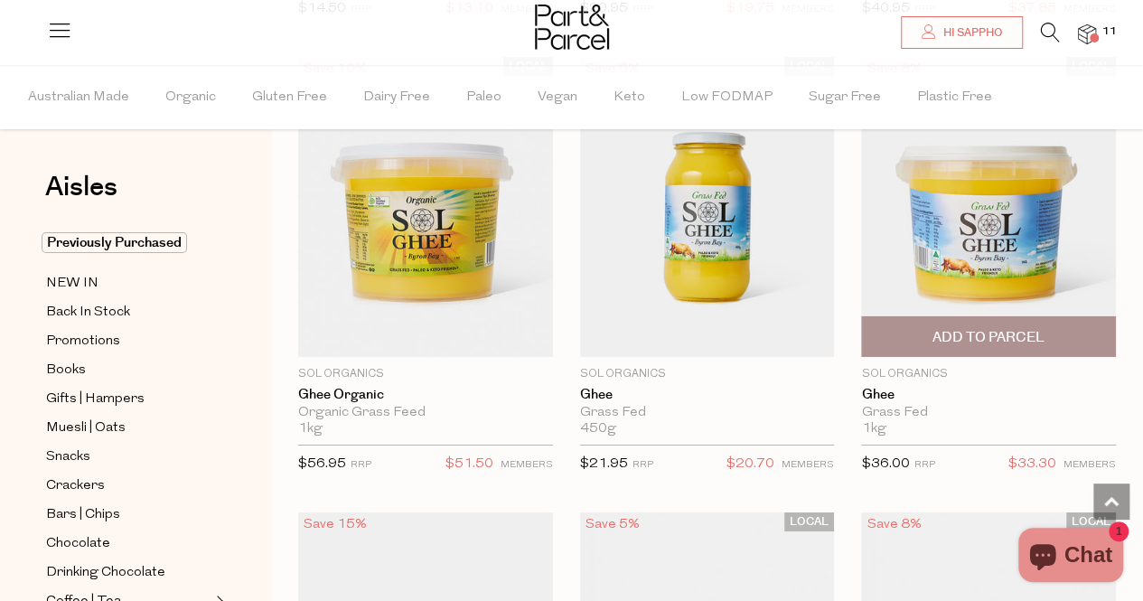
click at [959, 328] on span "Add To Parcel" at bounding box center [989, 337] width 112 height 19
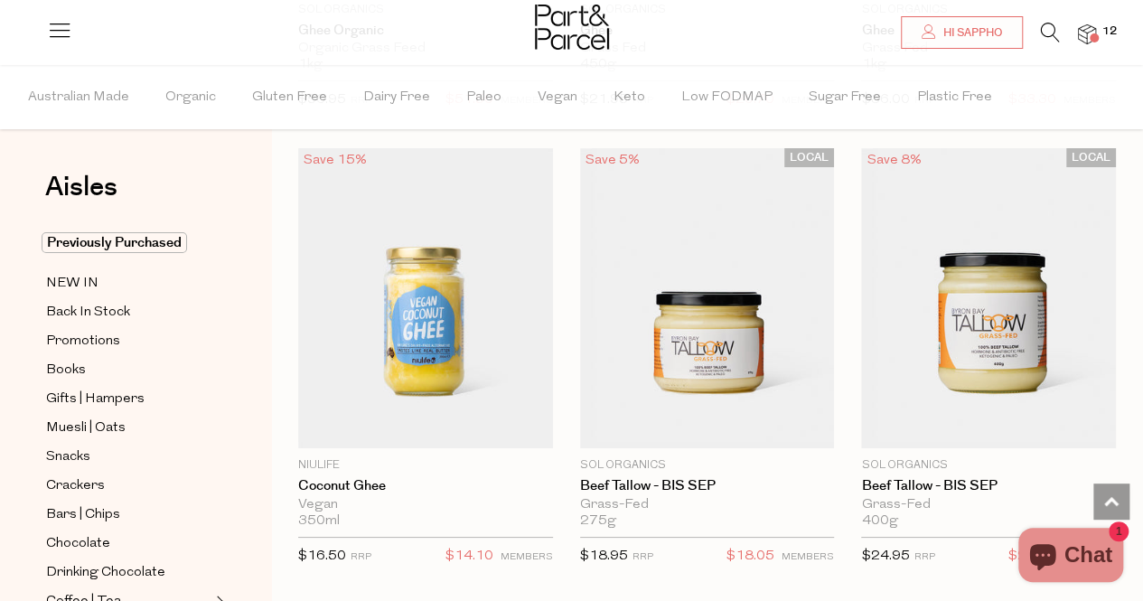
scroll to position [3282, 0]
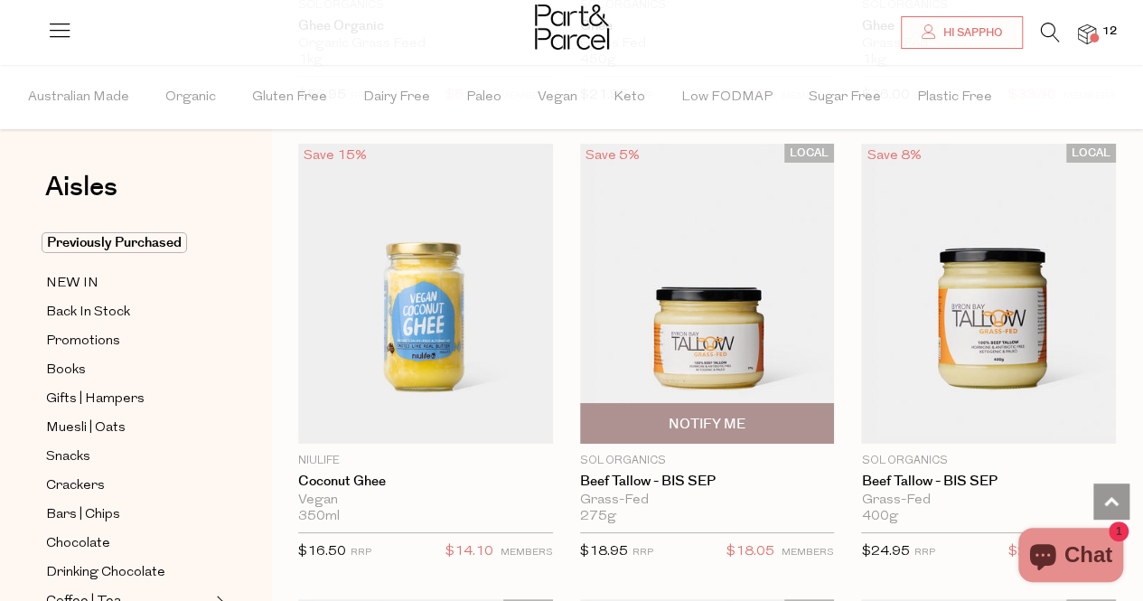
click at [762, 317] on img at bounding box center [707, 294] width 255 height 300
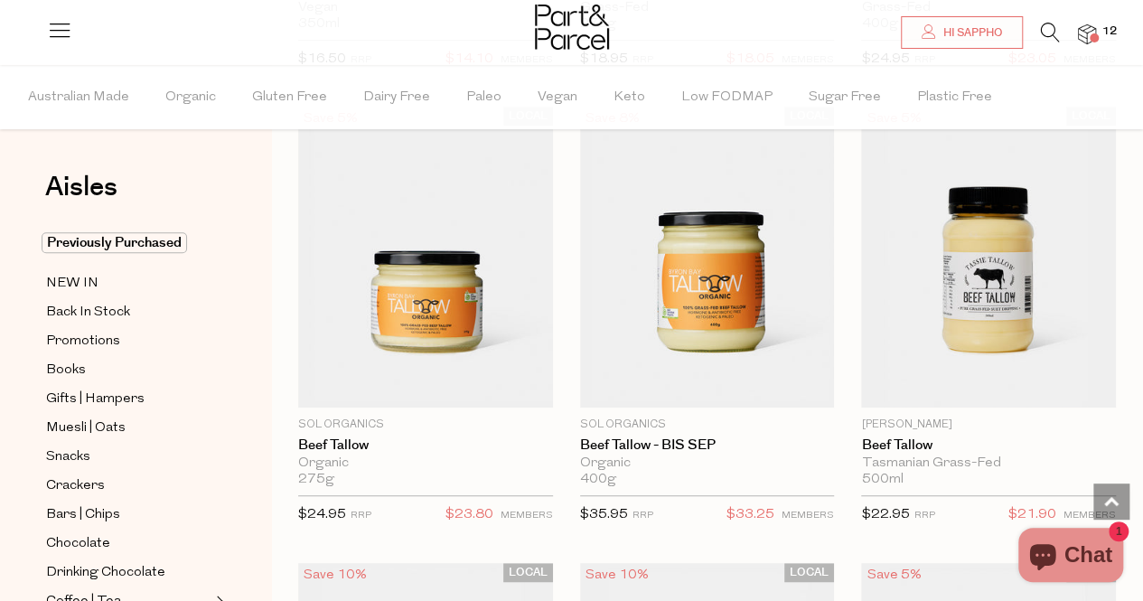
scroll to position [3775, 0]
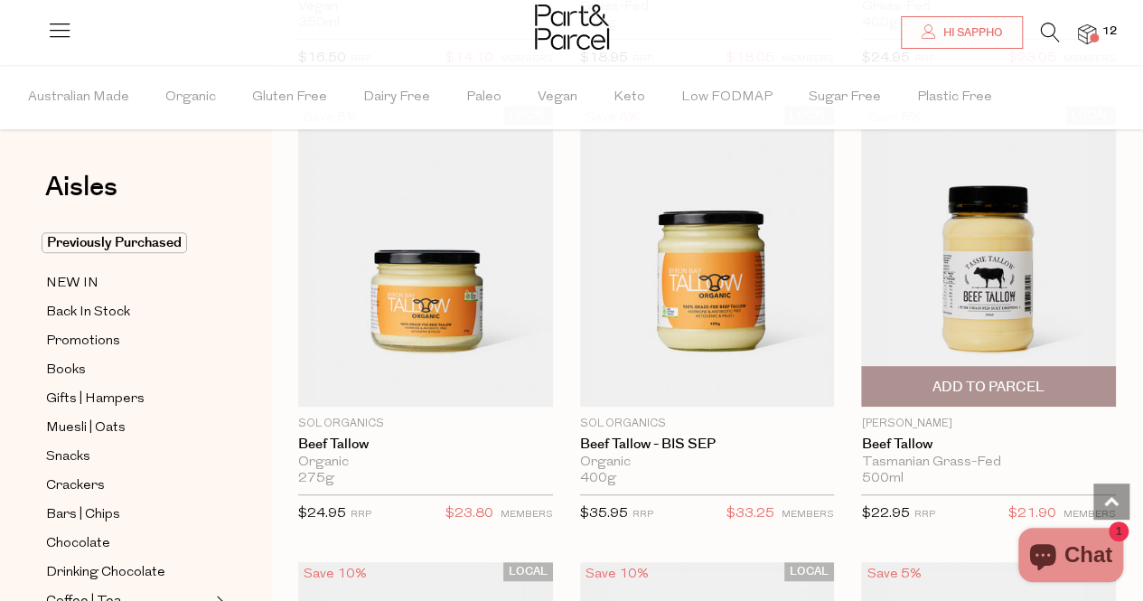
click at [989, 378] on span "Add To Parcel" at bounding box center [989, 387] width 112 height 19
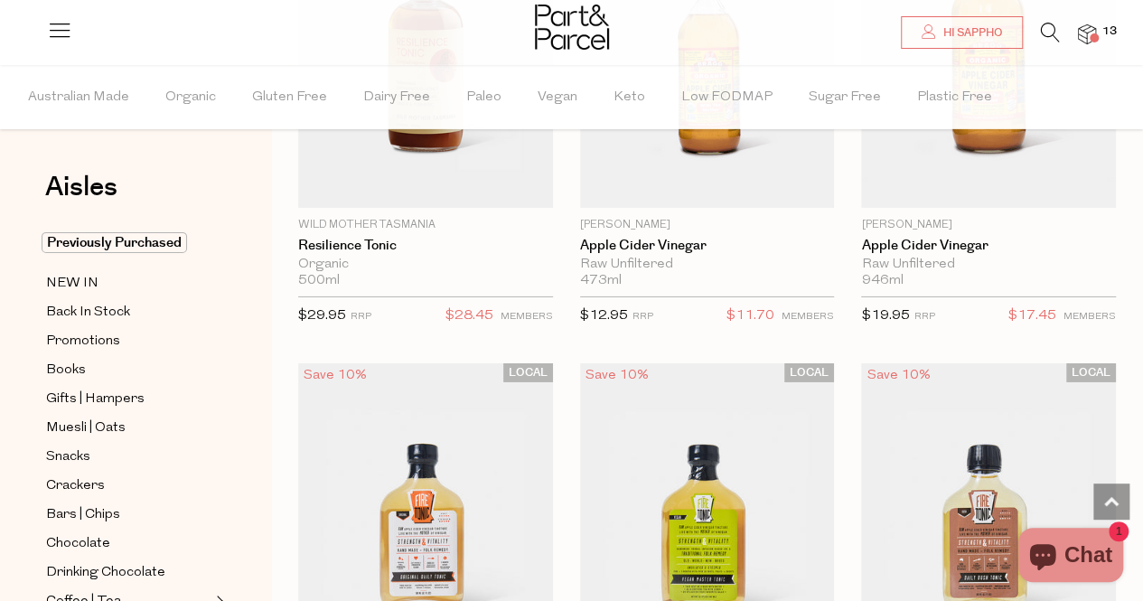
scroll to position [6184, 0]
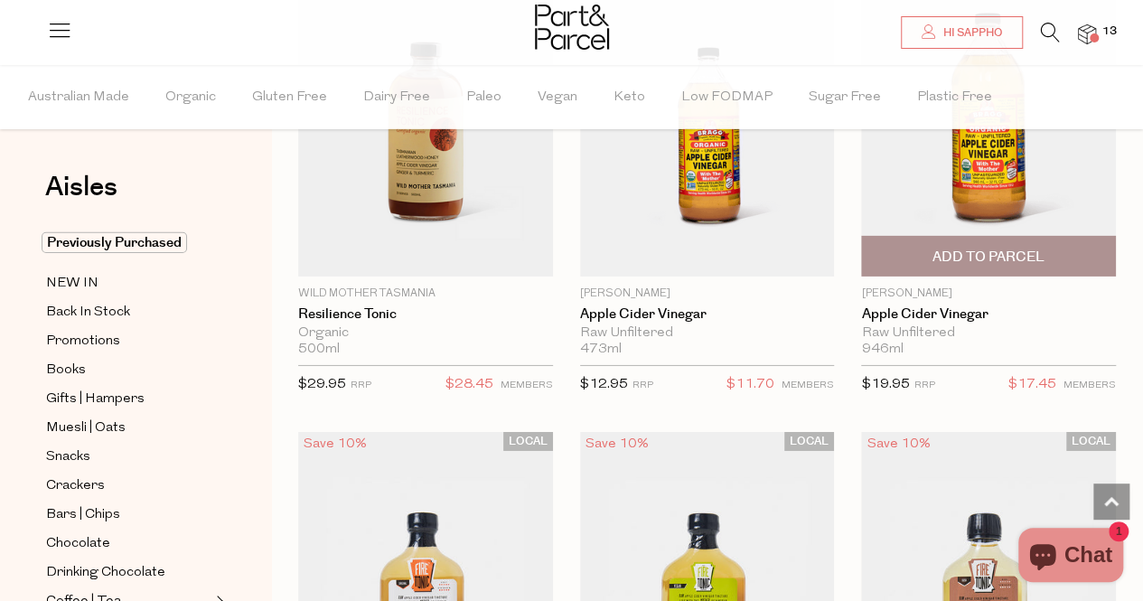
click at [985, 248] on span "Add To Parcel" at bounding box center [989, 257] width 112 height 19
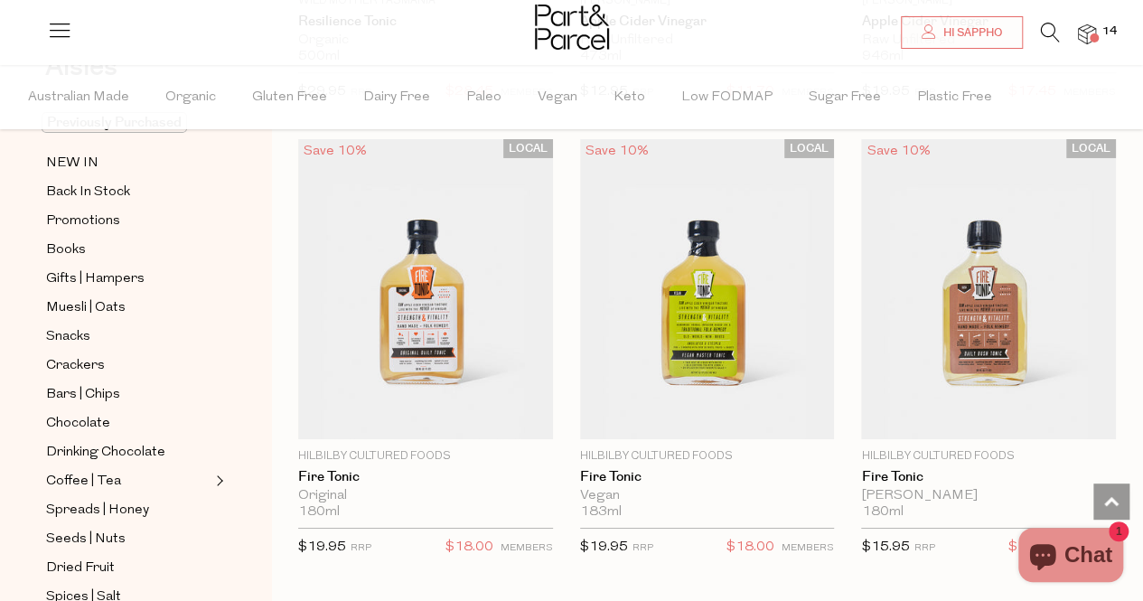
scroll to position [121, 0]
click at [123, 386] on link "Bars | Chips" at bounding box center [128, 393] width 164 height 23
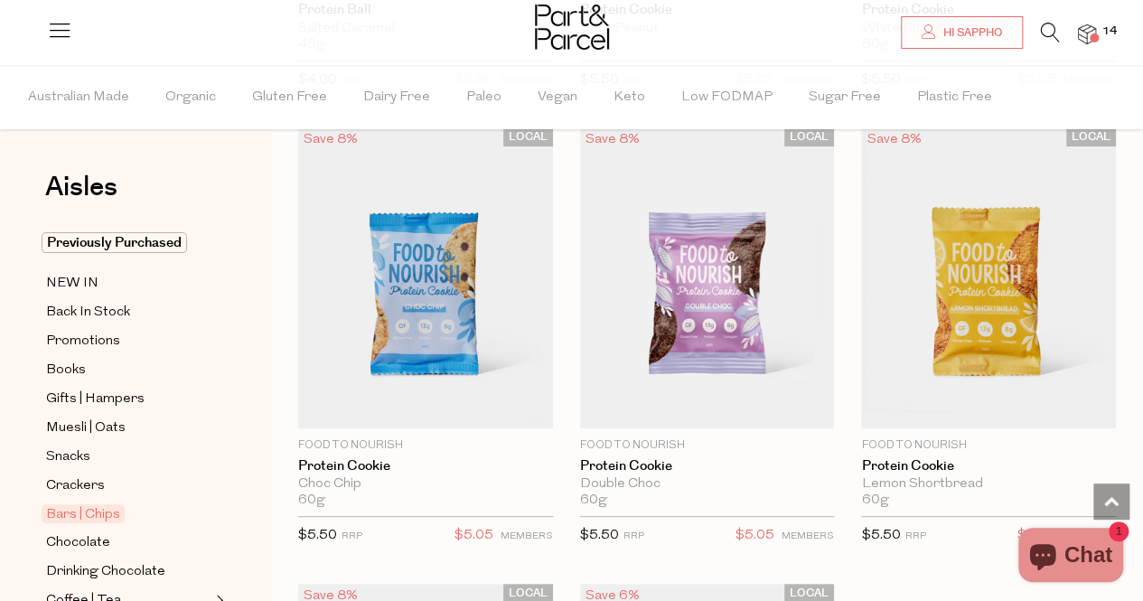
scroll to position [7265, 0]
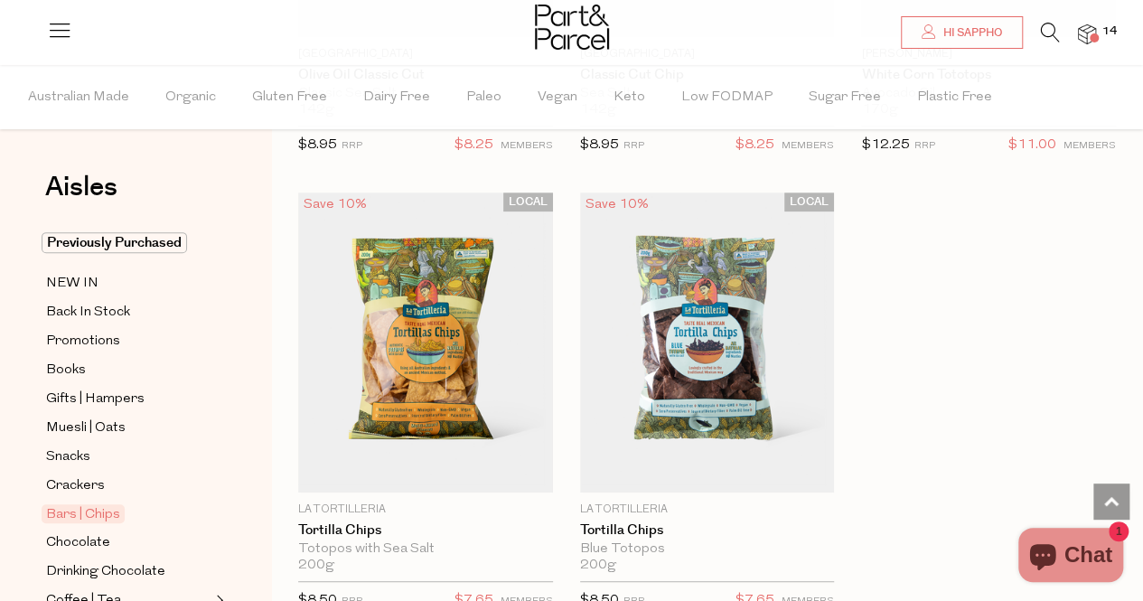
scroll to position [10526, 0]
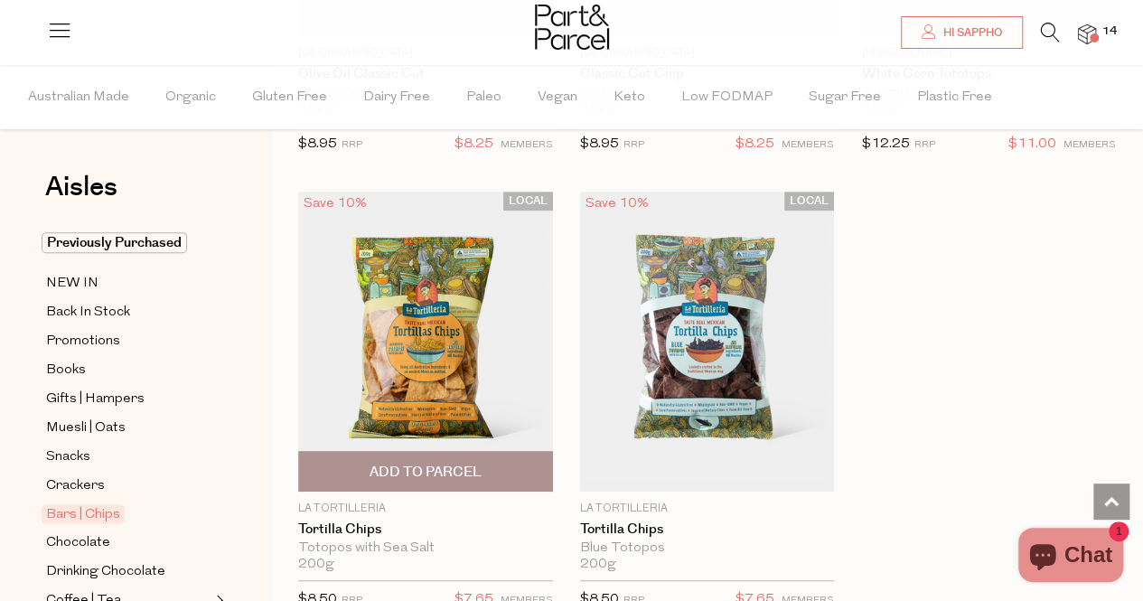
click at [421, 305] on img at bounding box center [425, 342] width 255 height 300
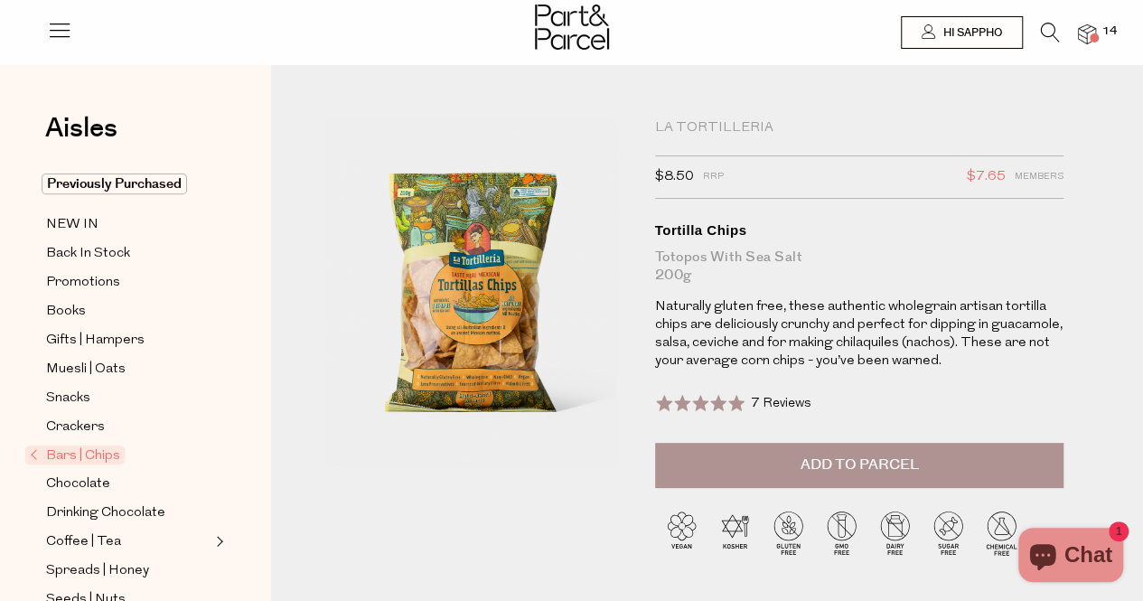
click at [854, 464] on span "Add to Parcel" at bounding box center [859, 465] width 118 height 21
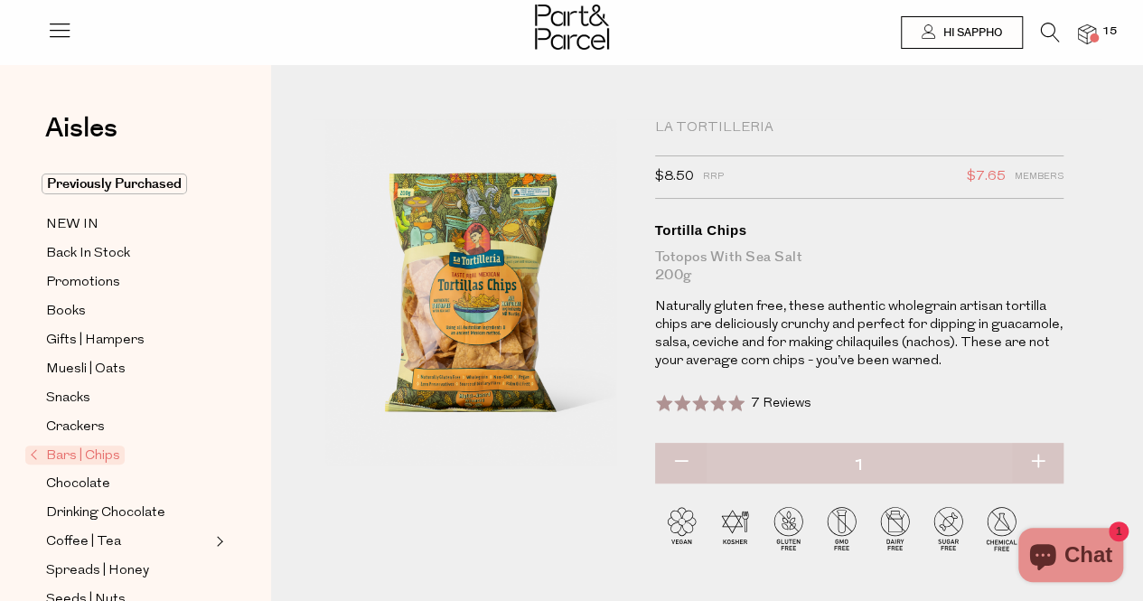
click at [1037, 466] on button "button" at bounding box center [1038, 463] width 52 height 40
type input "2"
click at [1037, 466] on button "button" at bounding box center [1038, 463] width 52 height 40
type input "3"
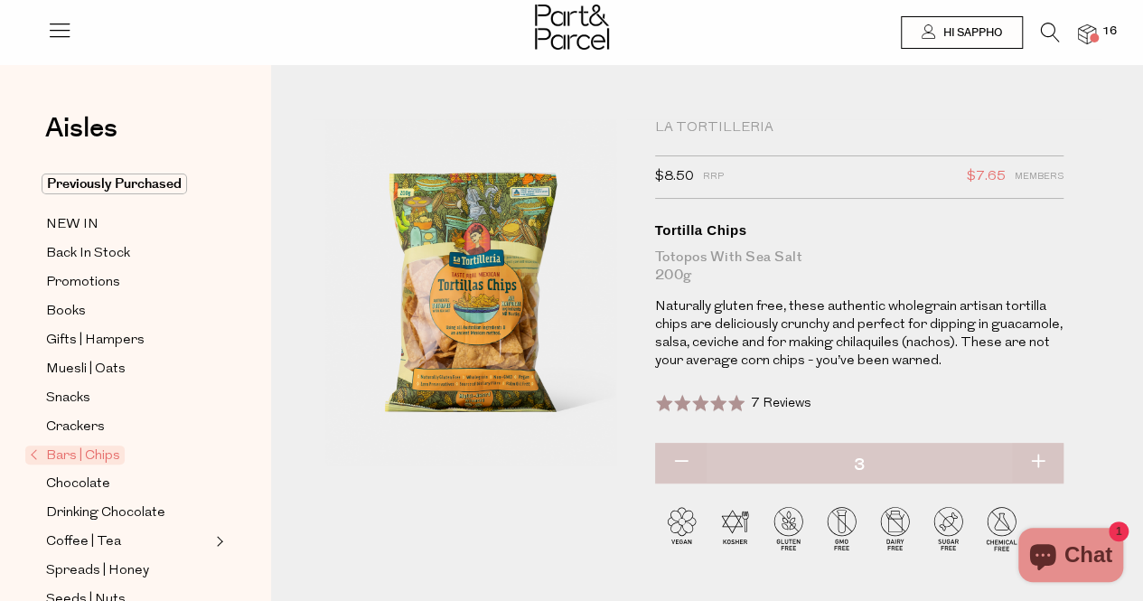
type input "3"
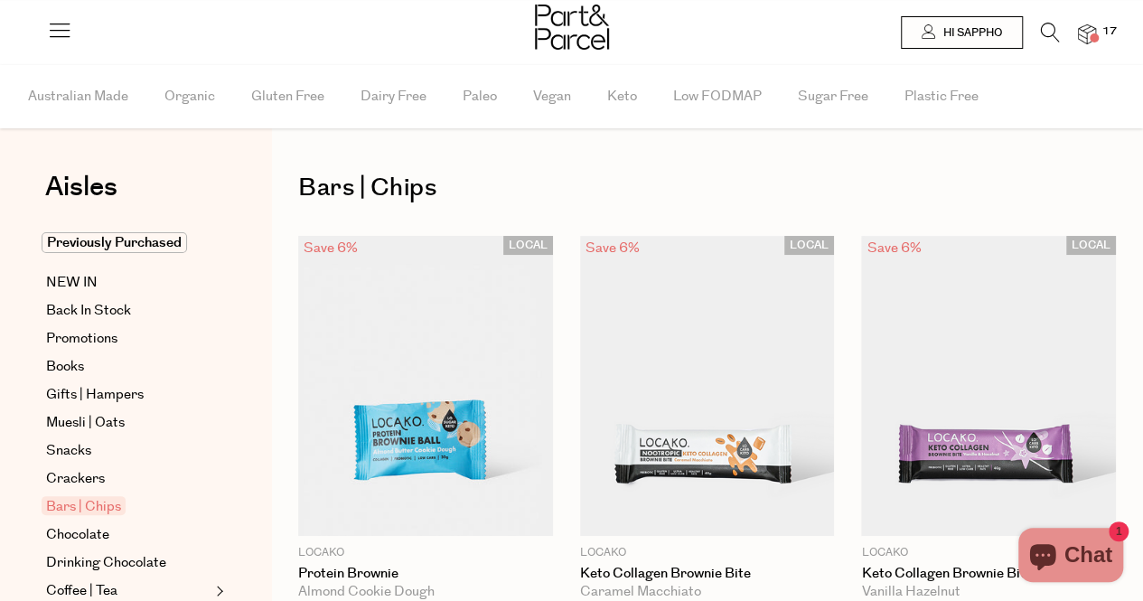
type input "3"
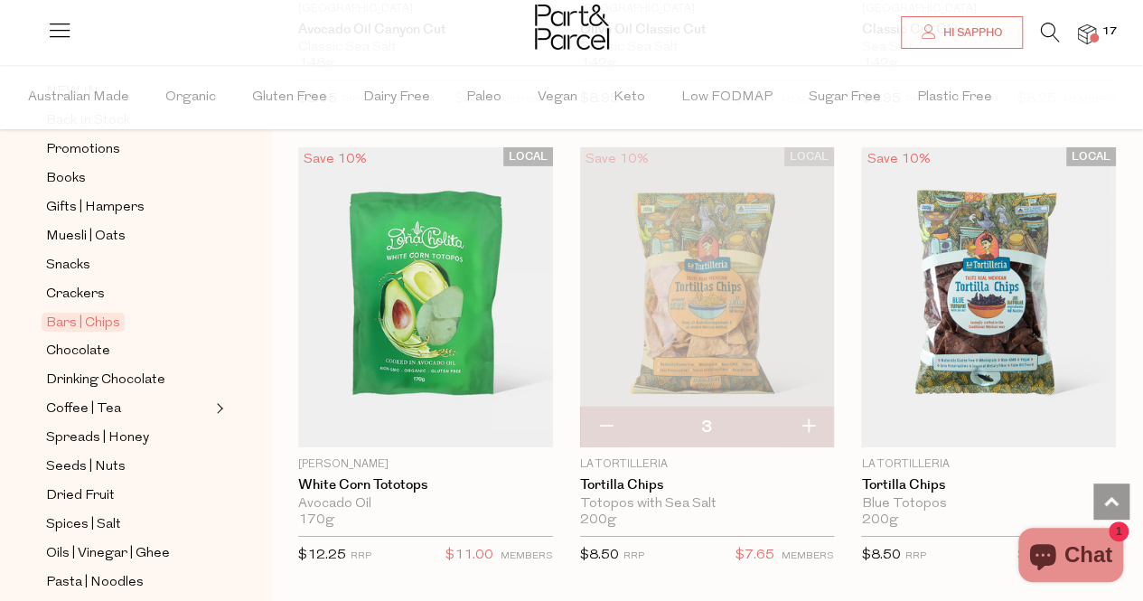
scroll to position [206, 0]
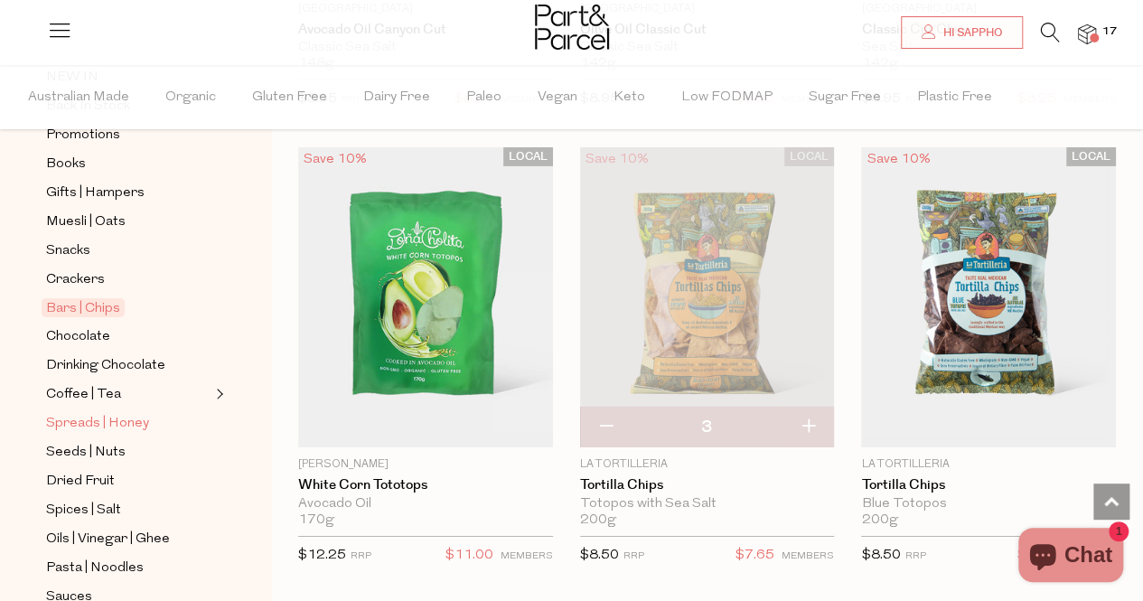
click at [113, 416] on span "Spreads | Honey" at bounding box center [97, 424] width 103 height 22
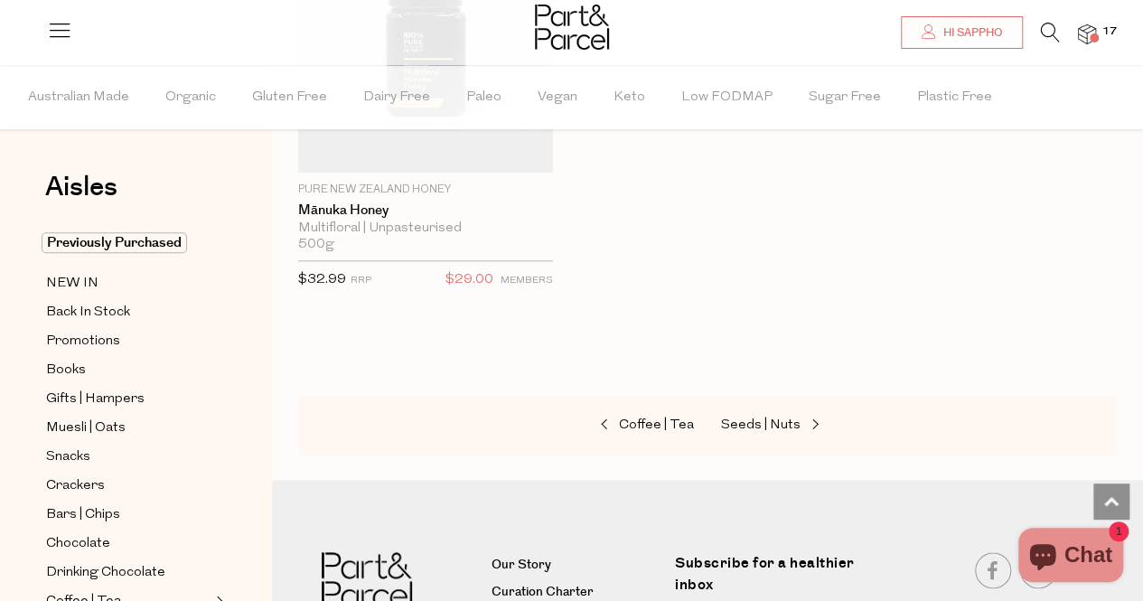
scroll to position [7657, 0]
click at [766, 416] on span "Seeds | Nuts" at bounding box center [761, 423] width 80 height 14
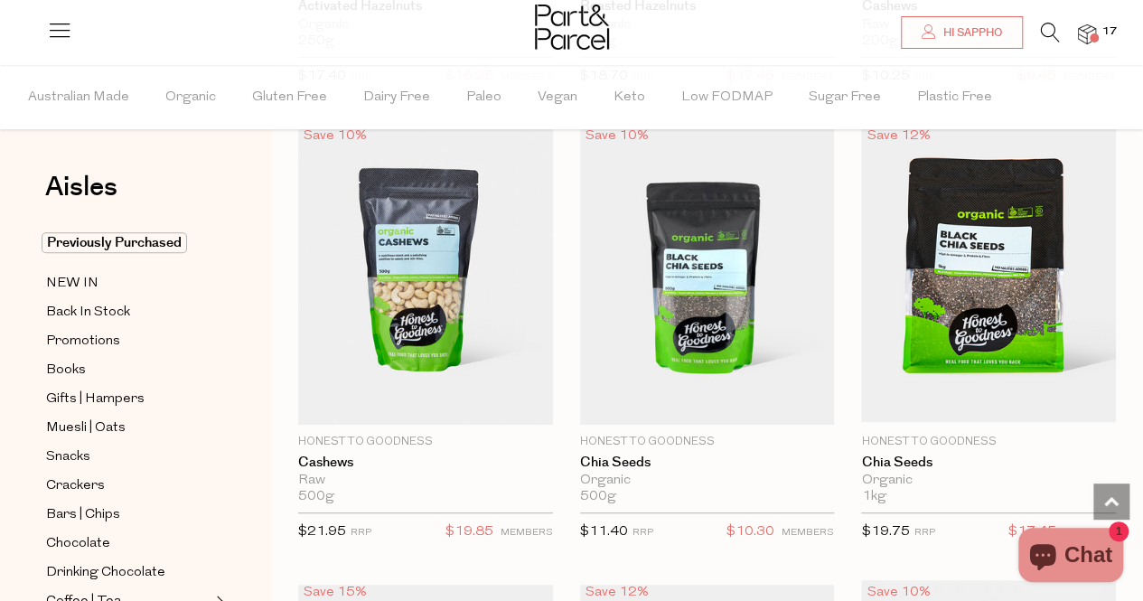
scroll to position [3941, 0]
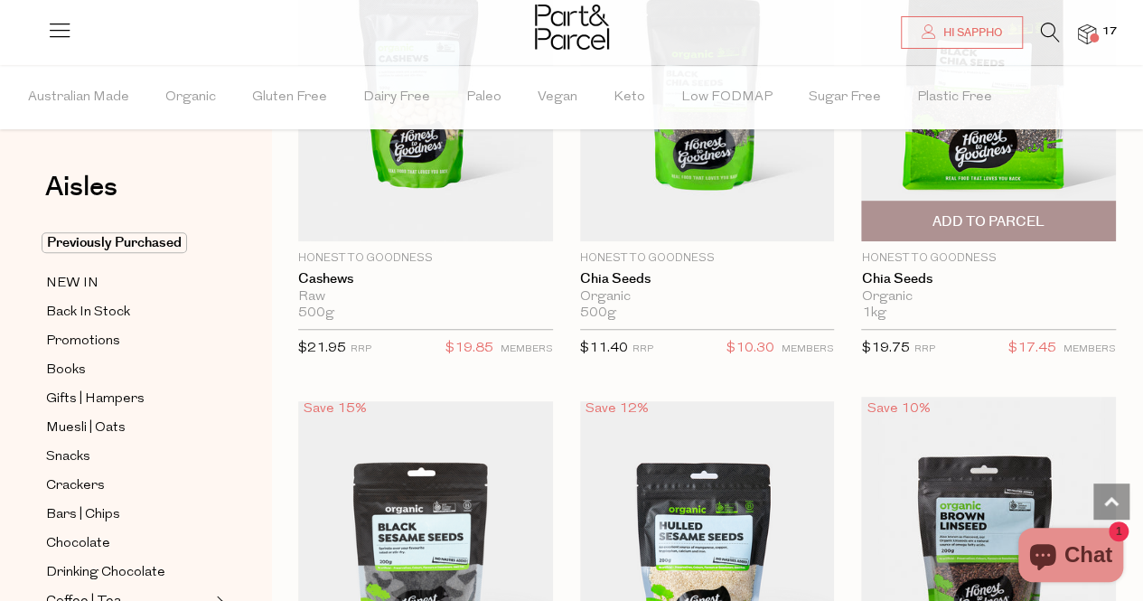
click at [998, 217] on span "Add To Parcel" at bounding box center [989, 221] width 112 height 19
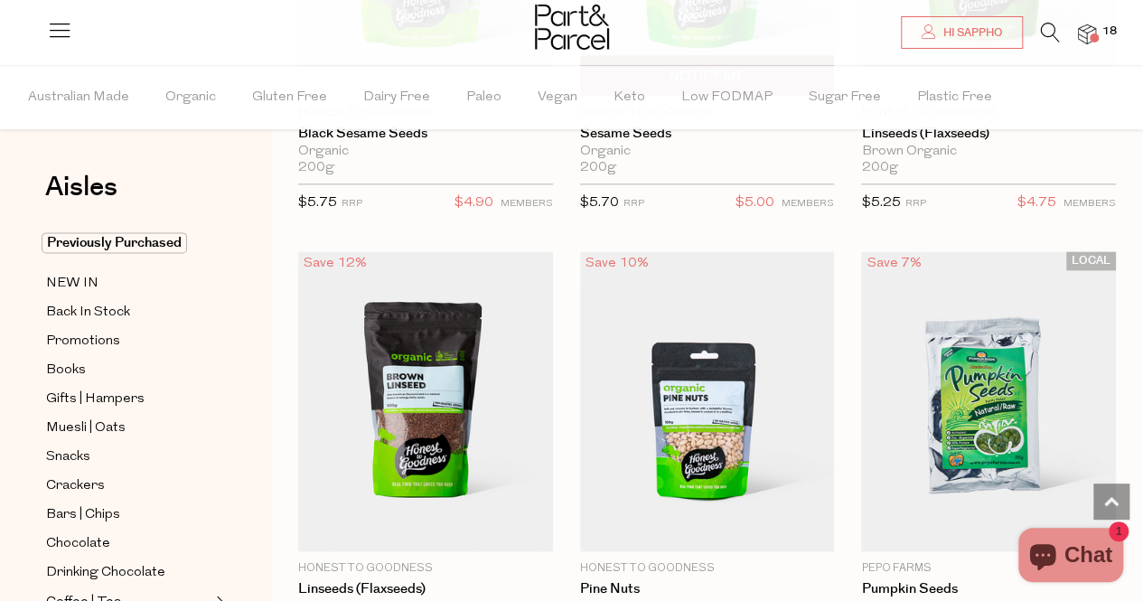
scroll to position [4759, 0]
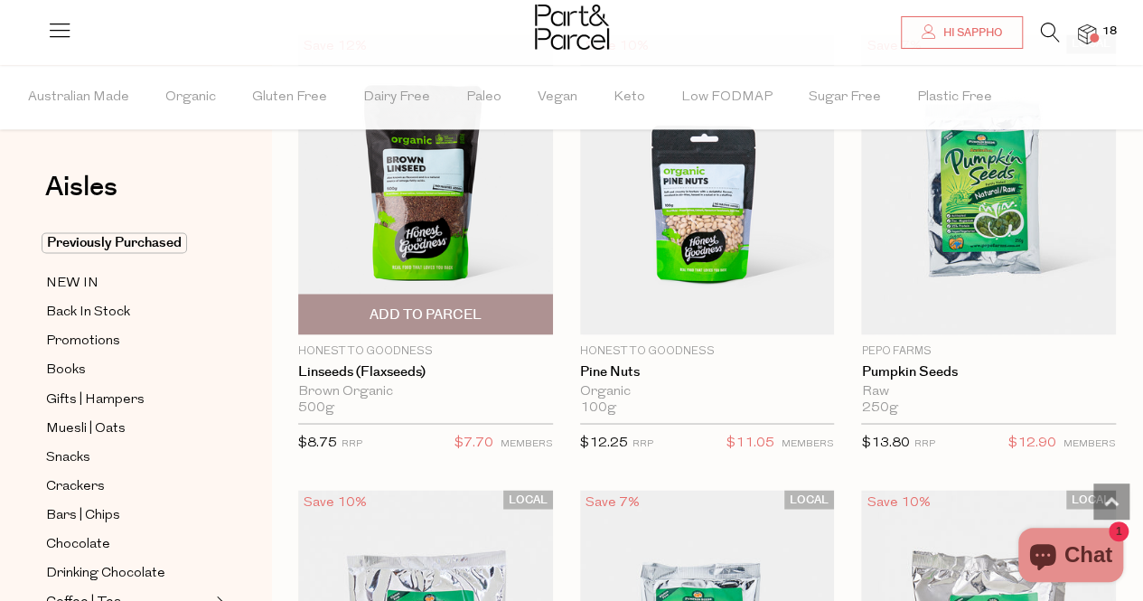
click at [432, 305] on span "Add To Parcel" at bounding box center [426, 314] width 112 height 19
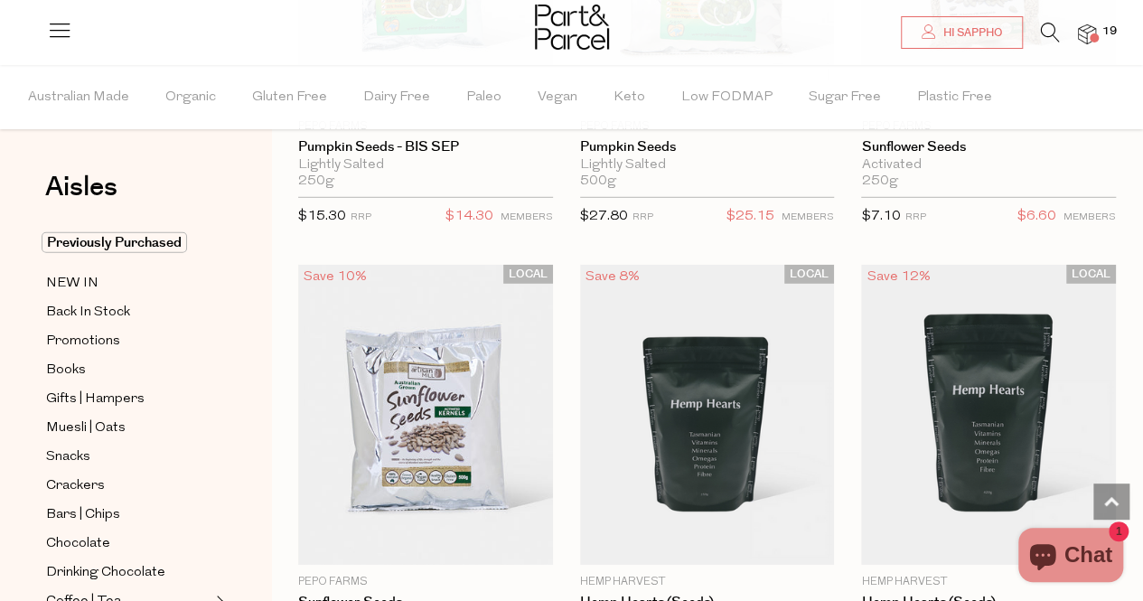
scroll to position [5904, 0]
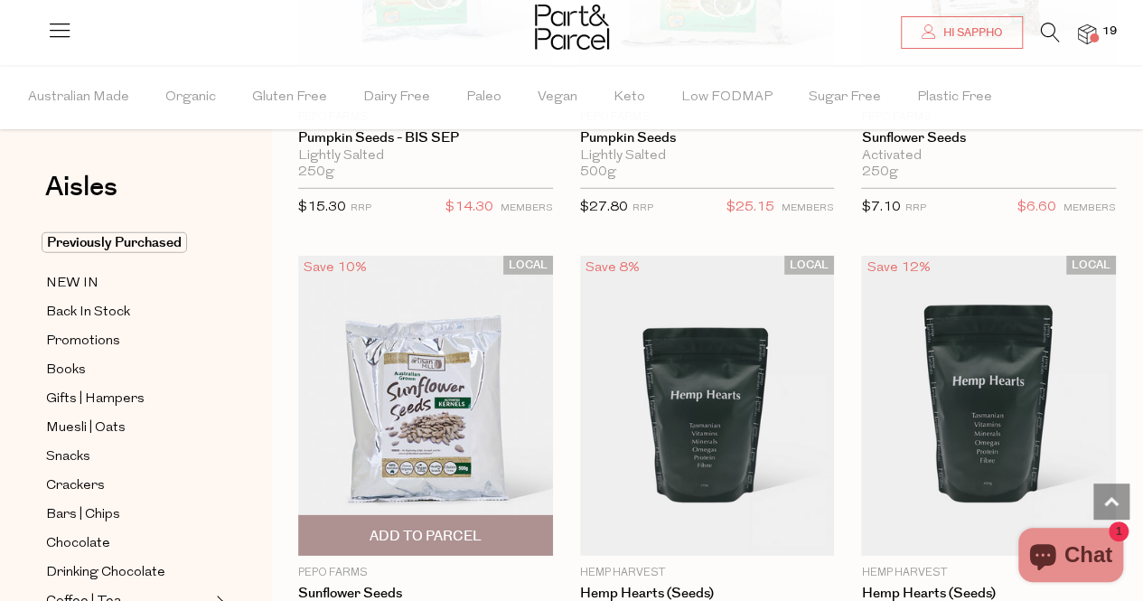
click at [423, 527] on span "Add To Parcel" at bounding box center [426, 536] width 112 height 19
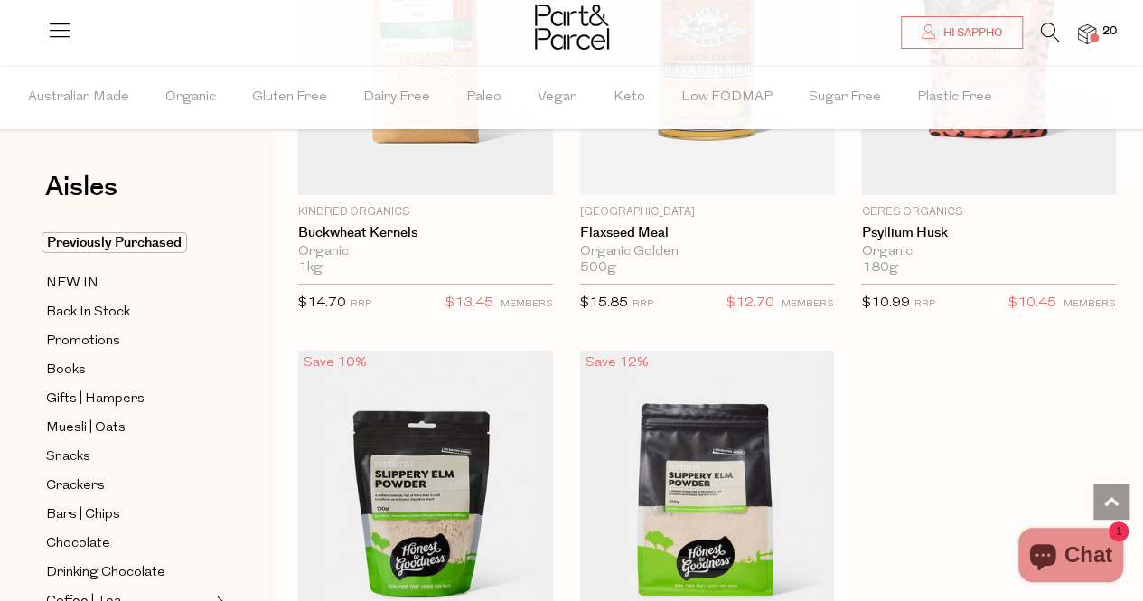
scroll to position [6495, 0]
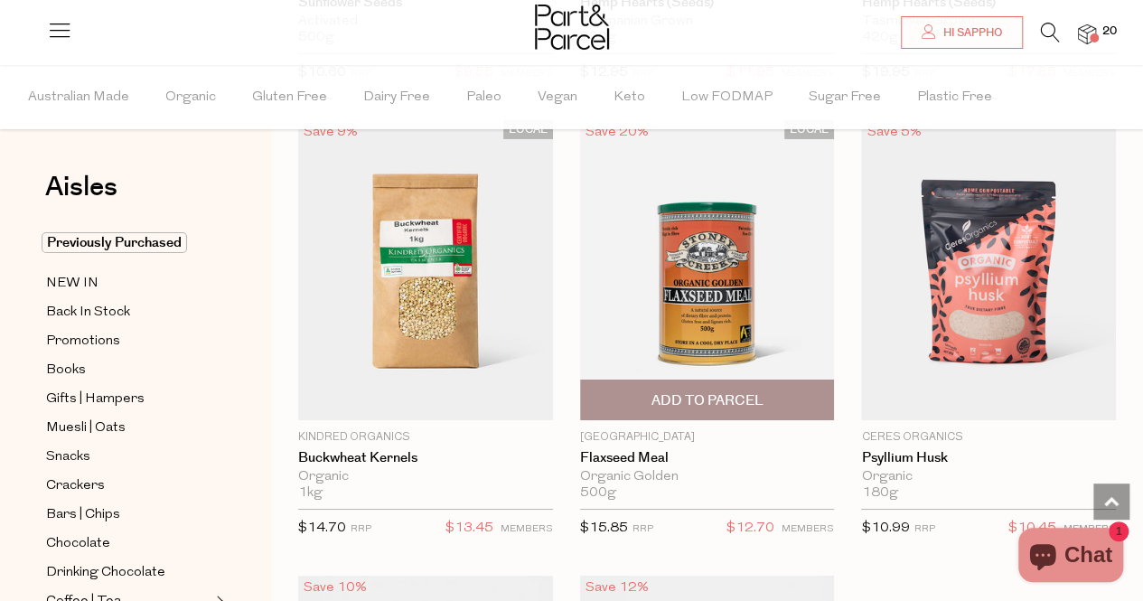
click at [694, 391] on span "Add To Parcel" at bounding box center [707, 400] width 112 height 19
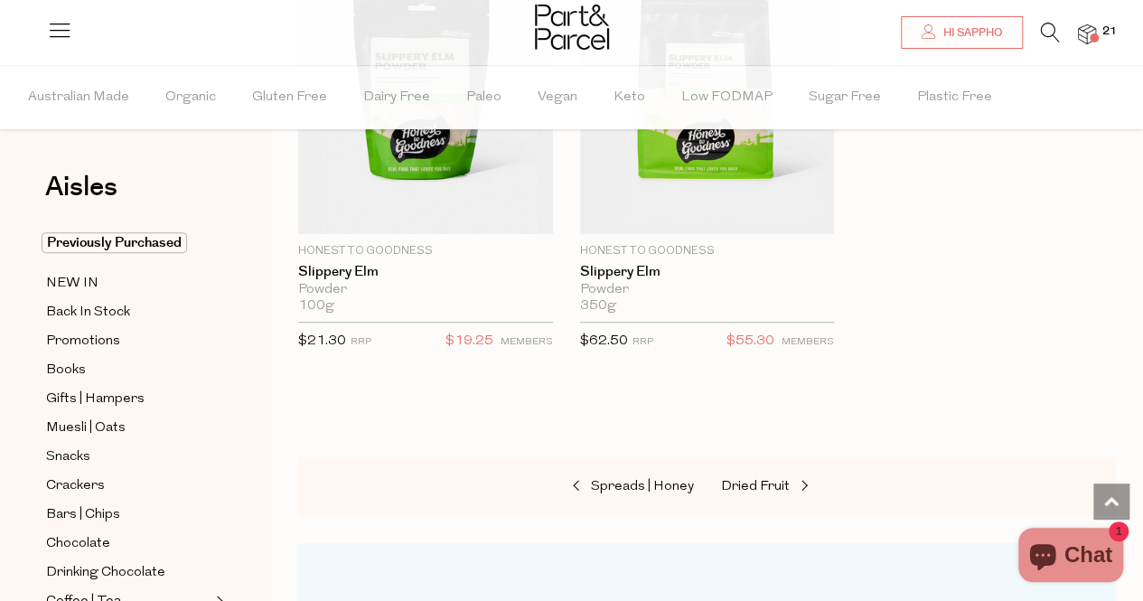
scroll to position [7139, 0]
click at [766, 479] on span "Dried Fruit" at bounding box center [755, 486] width 69 height 14
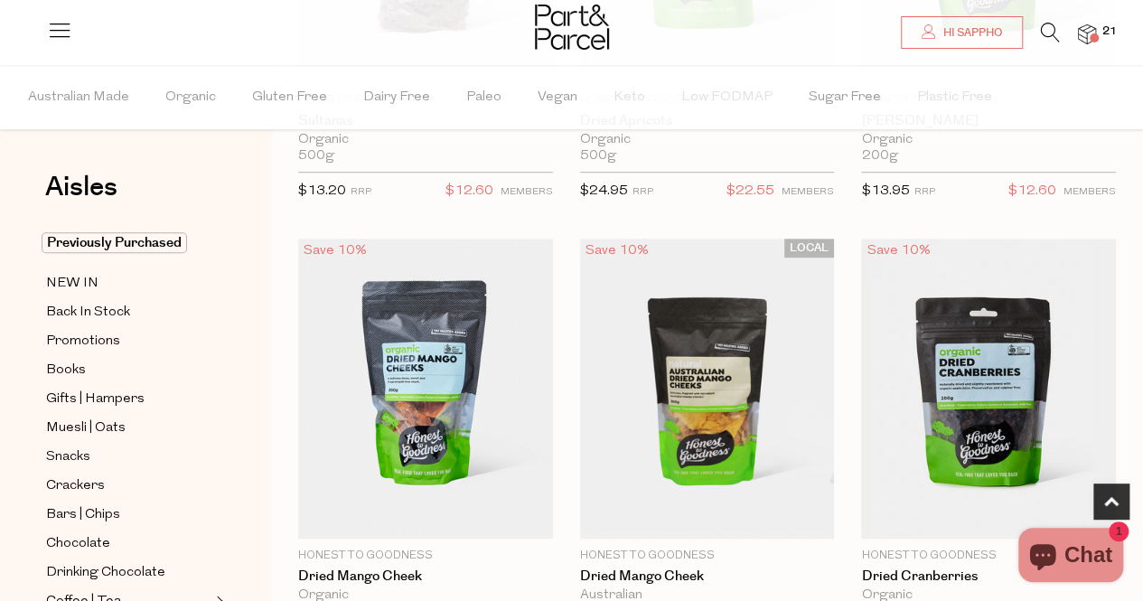
scroll to position [563, 0]
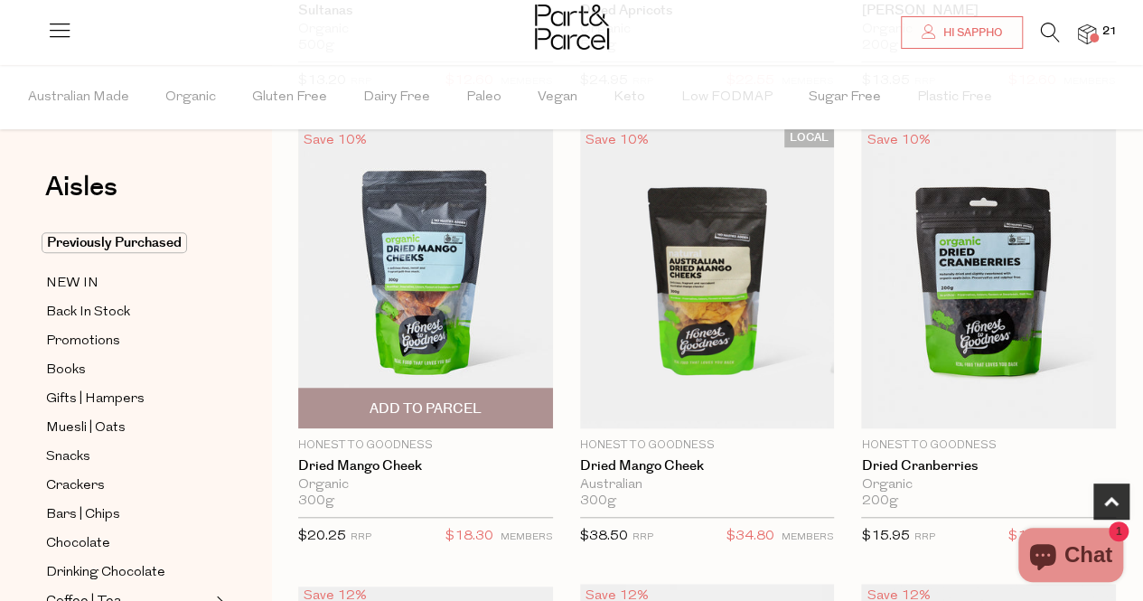
click at [397, 409] on span "Add To Parcel" at bounding box center [426, 408] width 112 height 19
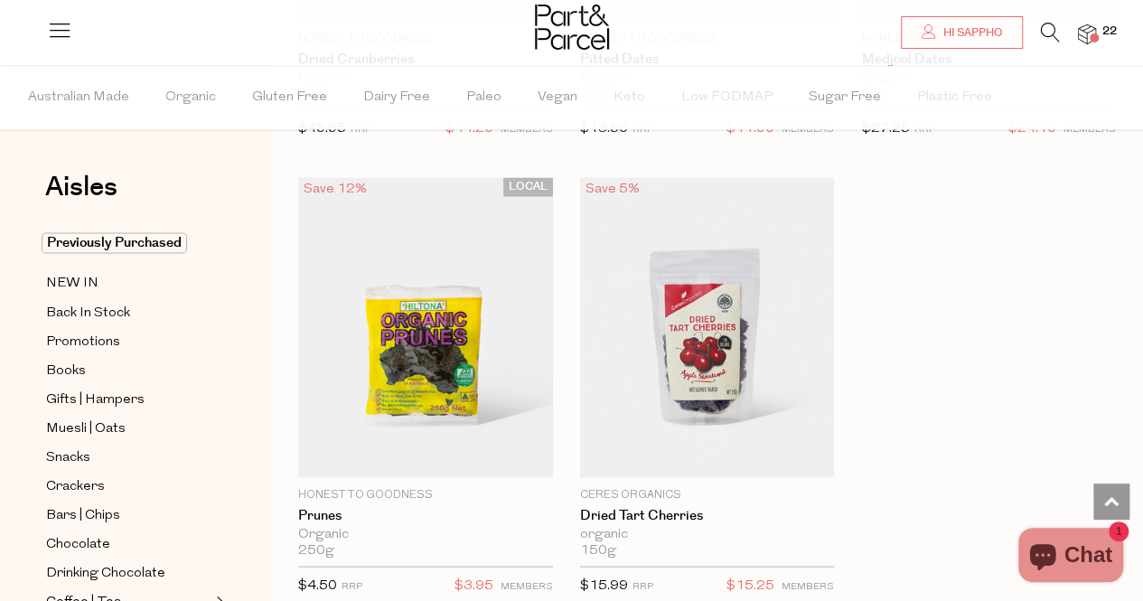
scroll to position [1454, 0]
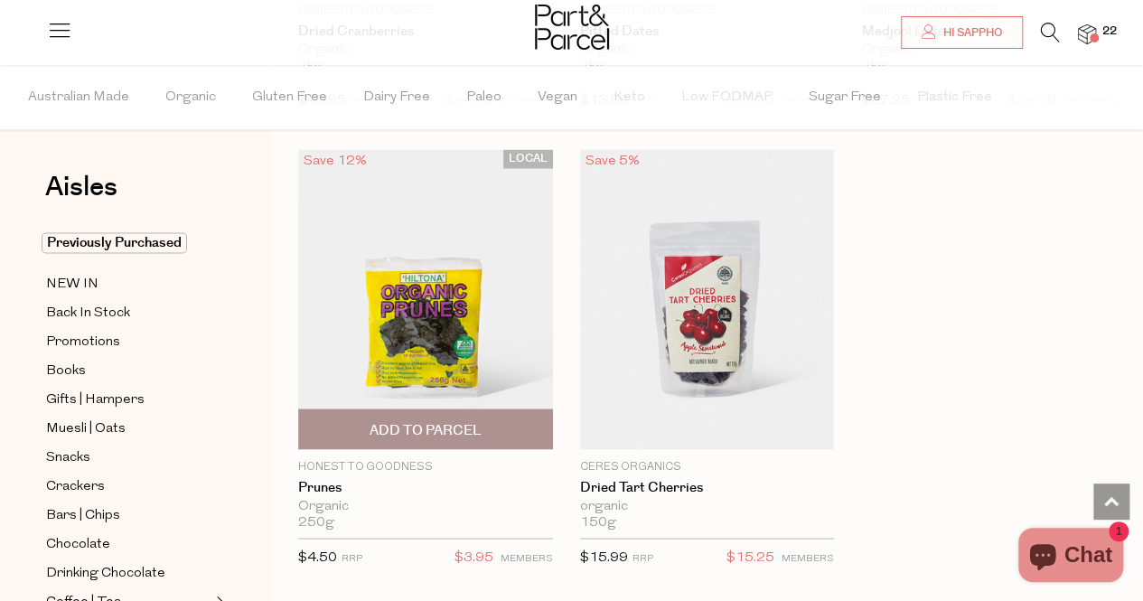
click at [403, 428] on span "Add To Parcel" at bounding box center [426, 429] width 112 height 19
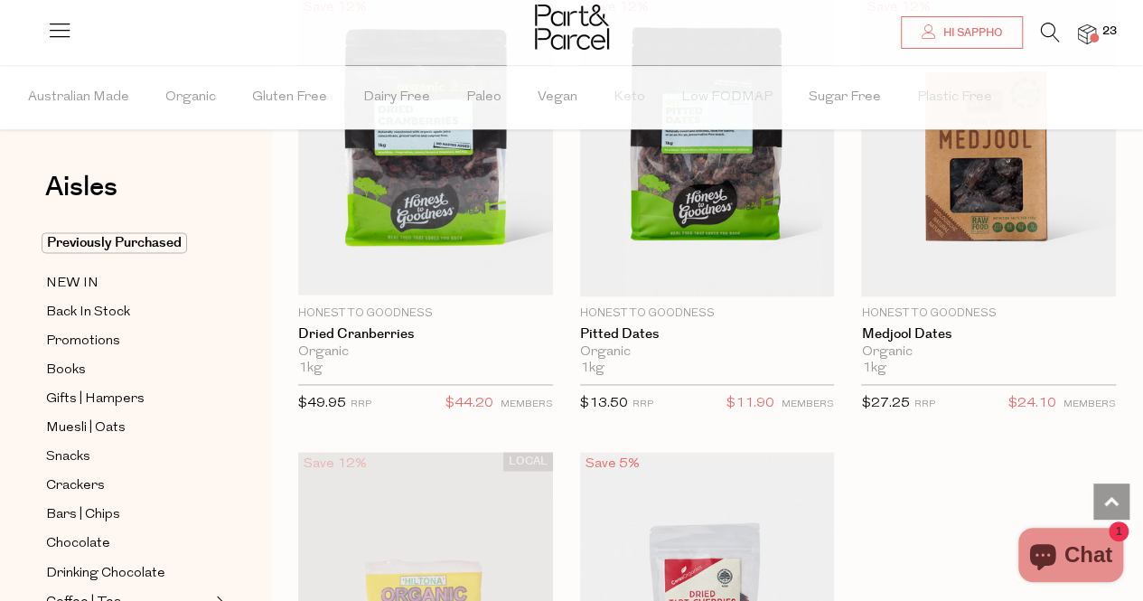
scroll to position [1016, 0]
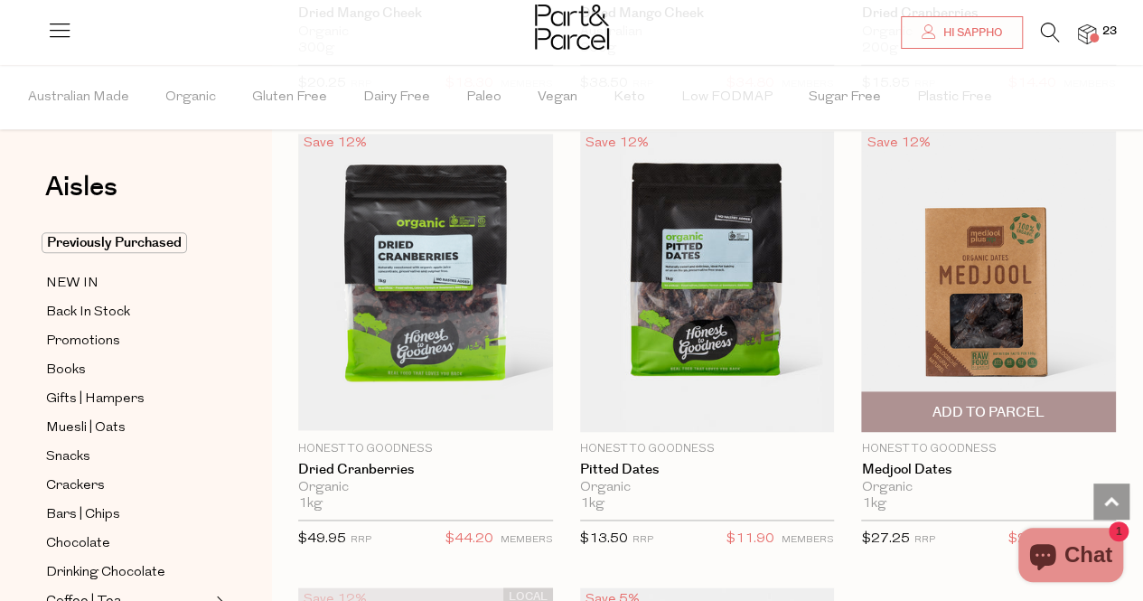
click at [980, 408] on span "Add To Parcel" at bounding box center [989, 412] width 112 height 19
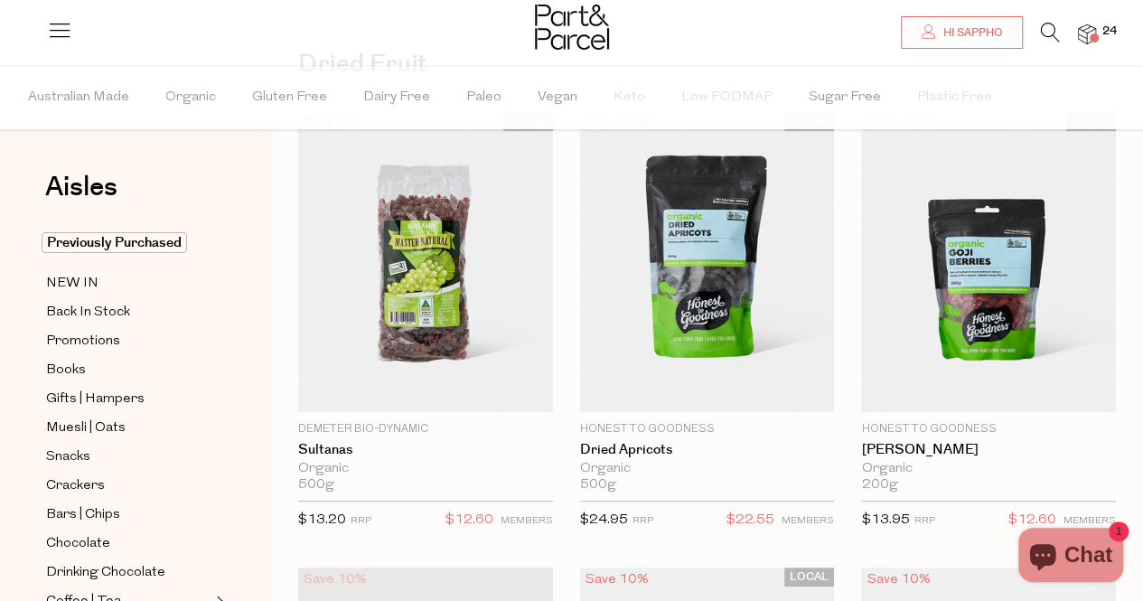
scroll to position [123, 0]
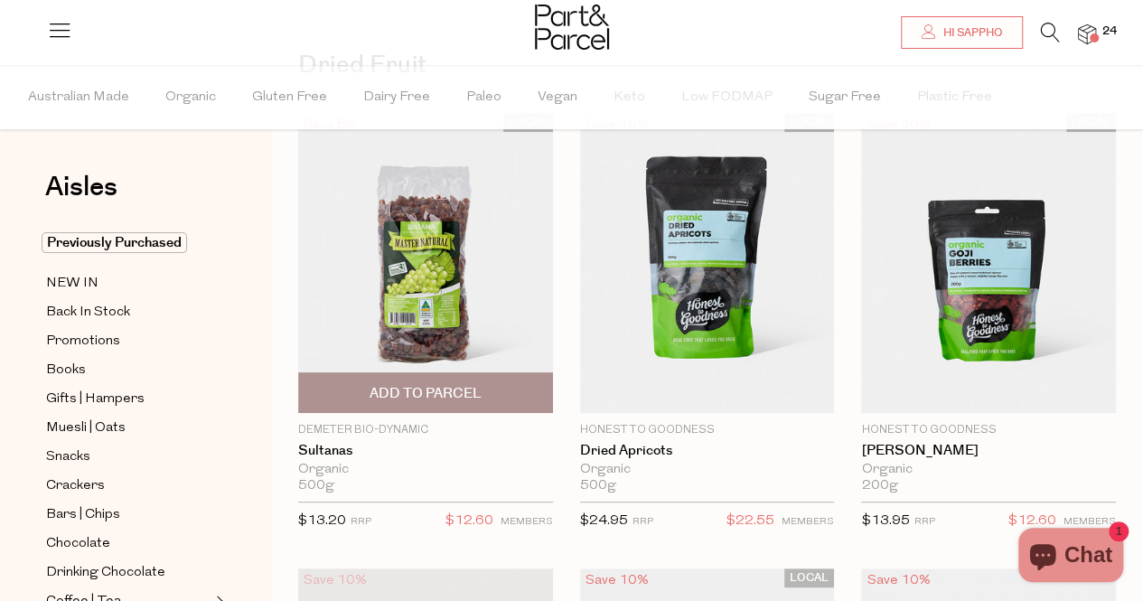
click at [407, 390] on span "Add To Parcel" at bounding box center [426, 393] width 112 height 19
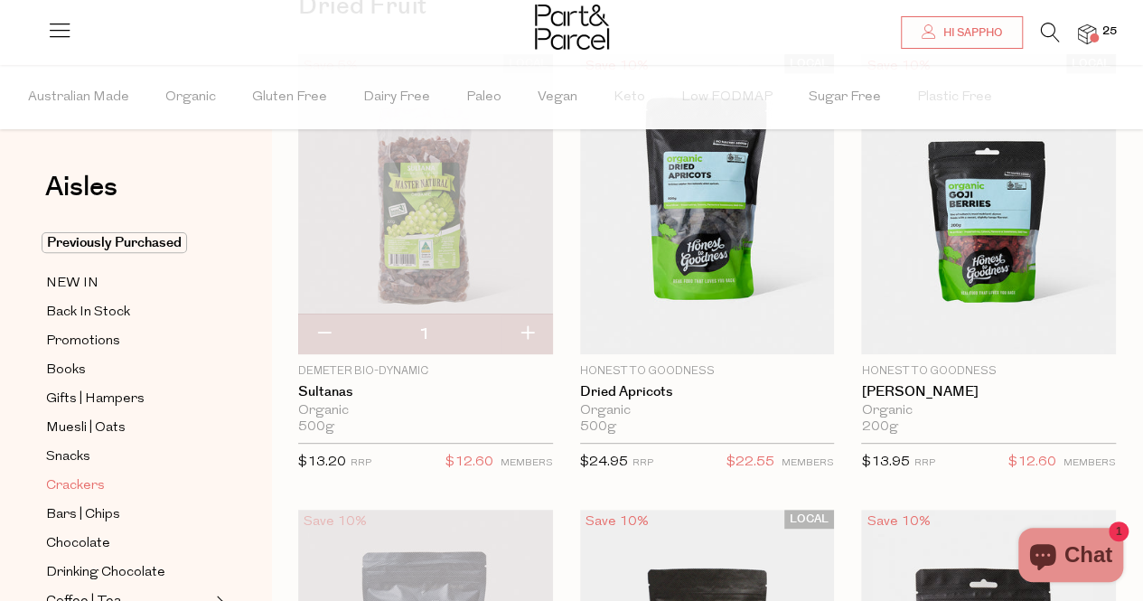
scroll to position [61, 0]
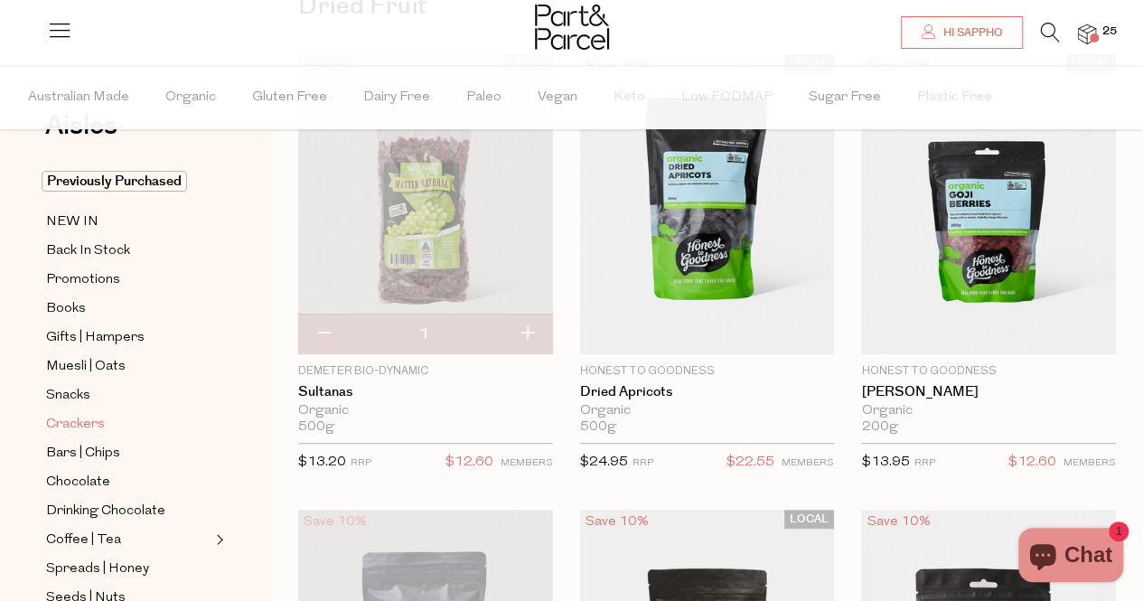
click at [78, 416] on span "Crackers" at bounding box center [75, 425] width 59 height 22
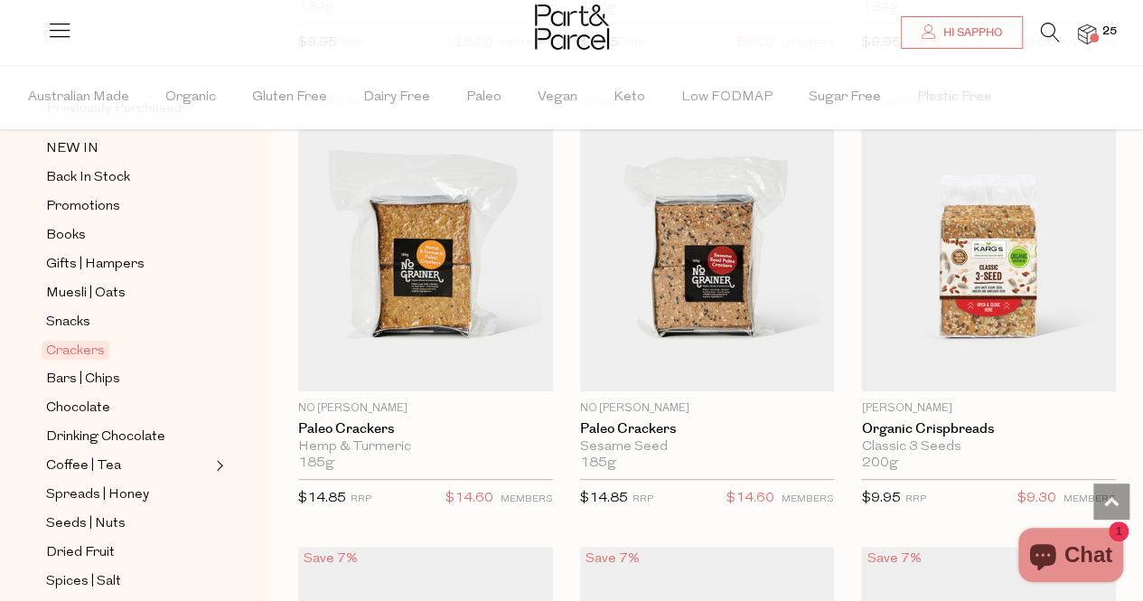
scroll to position [3789, 0]
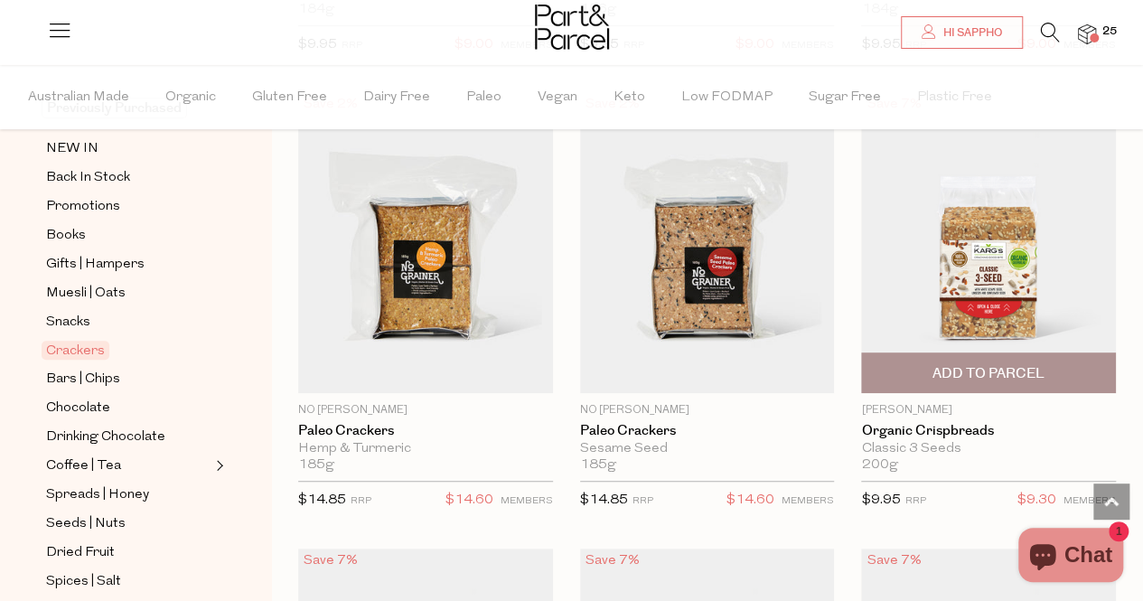
click at [1003, 364] on span "Add To Parcel" at bounding box center [989, 373] width 112 height 19
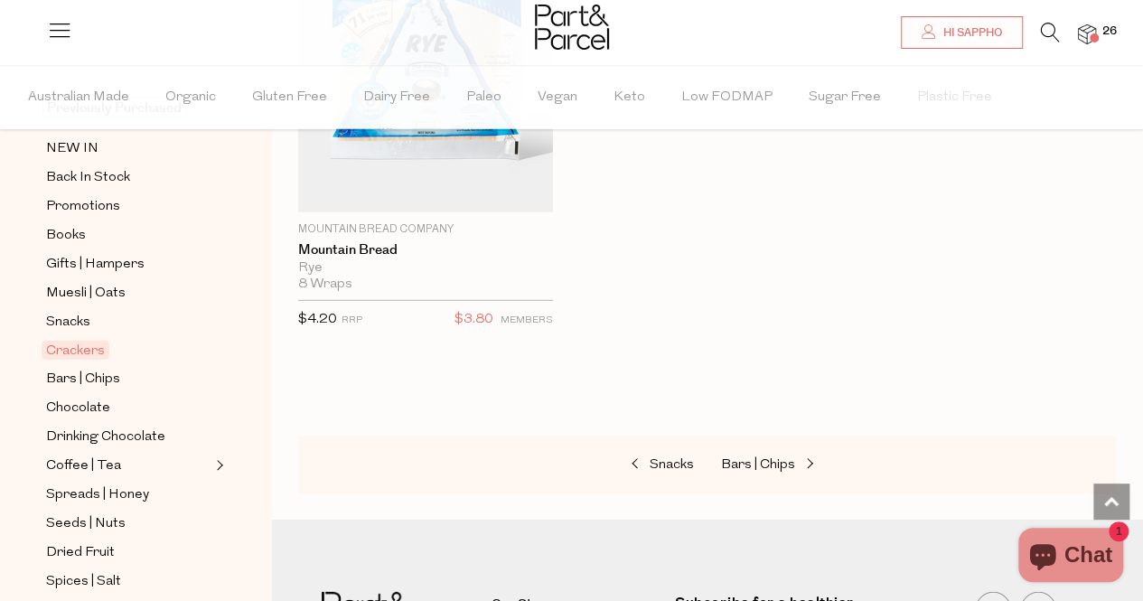
scroll to position [5791, 0]
